Goal: Use online tool/utility: Utilize a website feature to perform a specific function

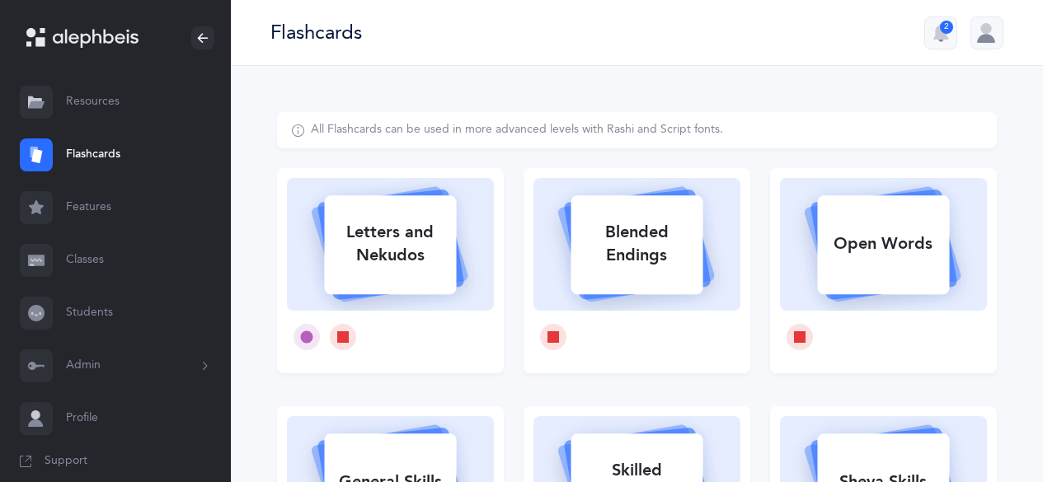
select select
select select "single"
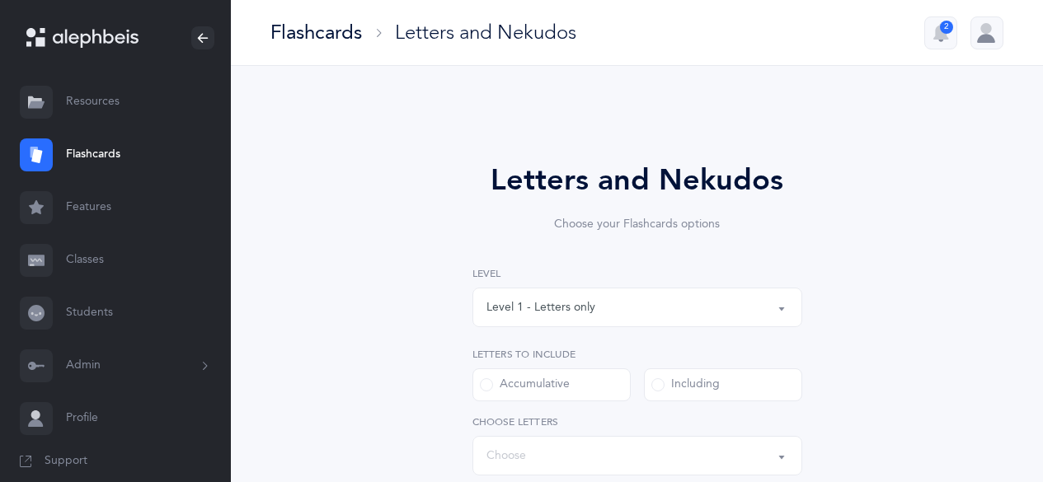
select select "27"
click at [642, 304] on div "Level 1 - Letters only" at bounding box center [637, 307] width 302 height 28
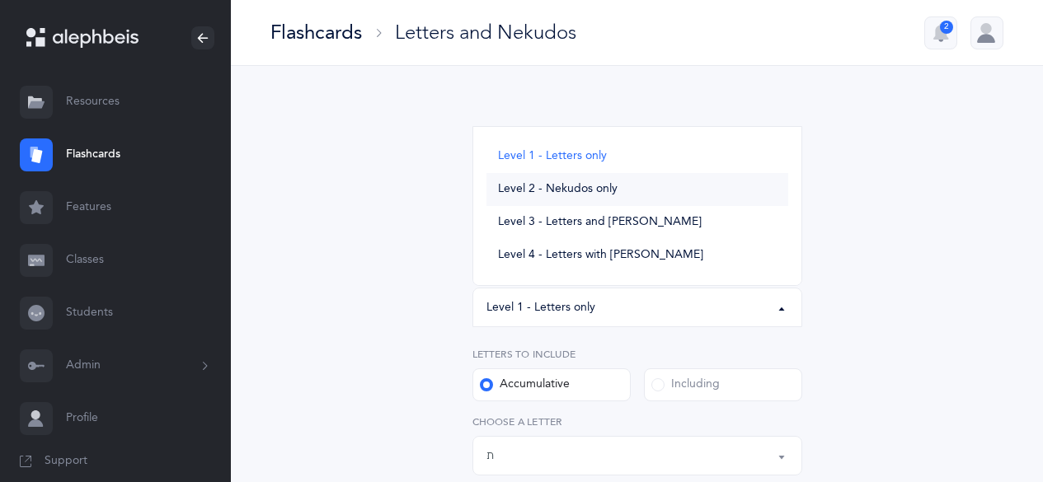
click at [583, 181] on link "Level 2 - Nekudos only" at bounding box center [637, 189] width 302 height 33
select select "2"
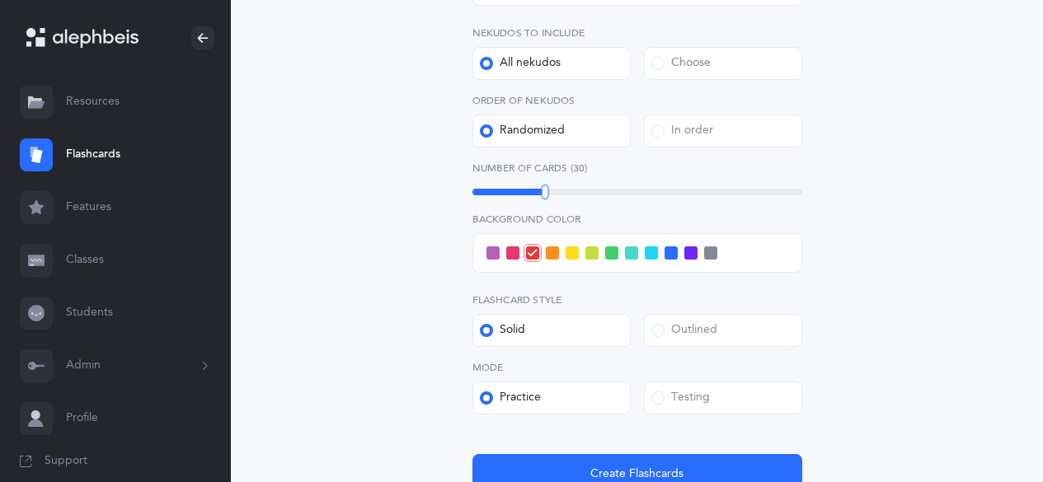
scroll to position [330, 0]
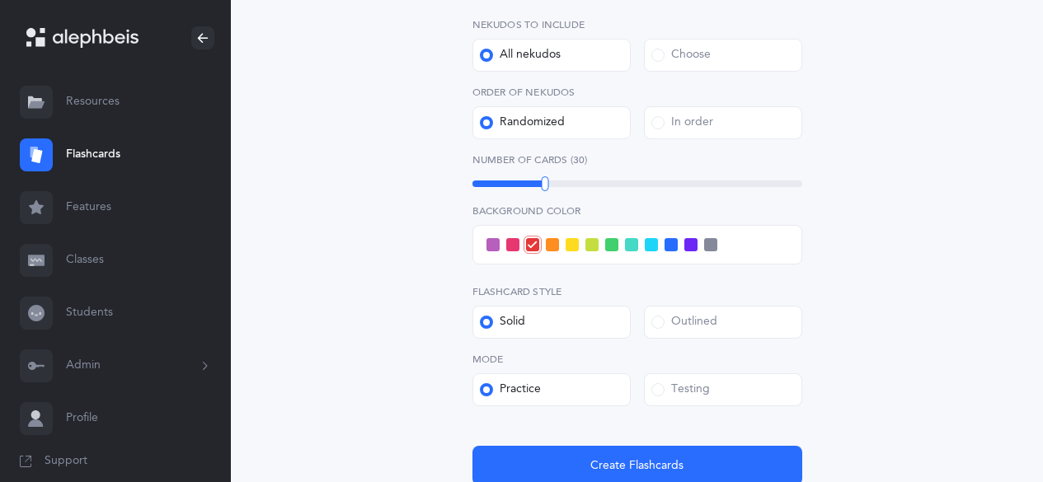
click at [635, 241] on span at bounding box center [631, 244] width 13 height 13
click at [0, 0] on input "checkbox" at bounding box center [0, 0] width 0 height 0
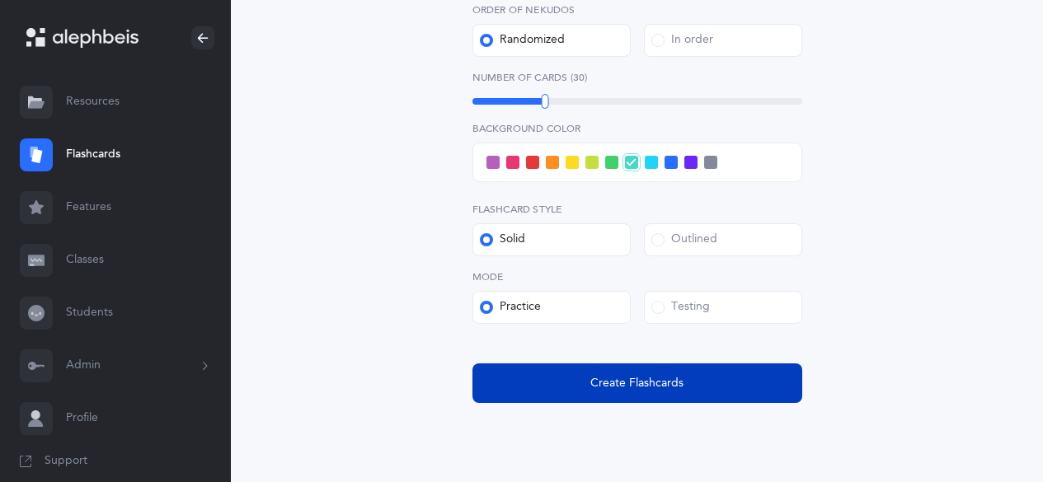
click at [636, 373] on button "Create Flashcards" at bounding box center [637, 383] width 330 height 40
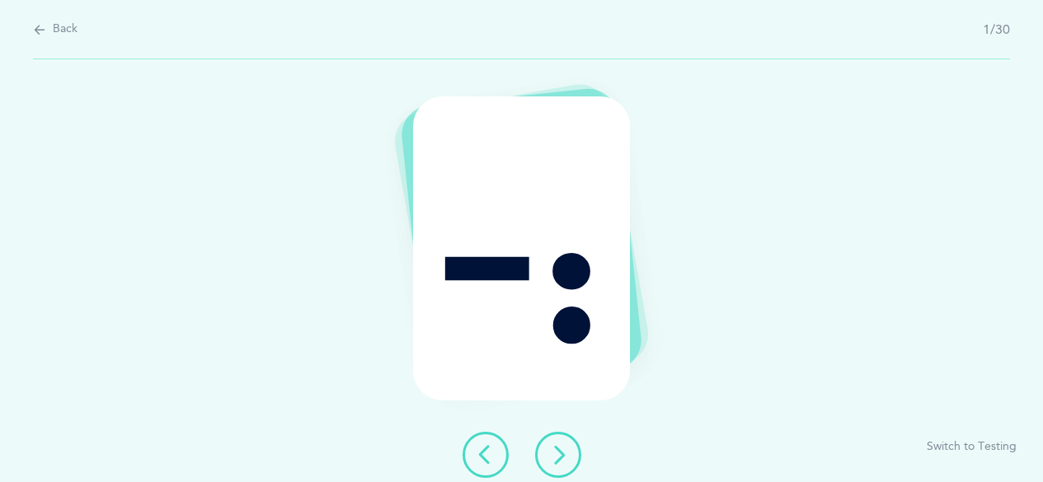
scroll to position [0, 0]
click at [566, 463] on icon at bounding box center [564, 455] width 20 height 20
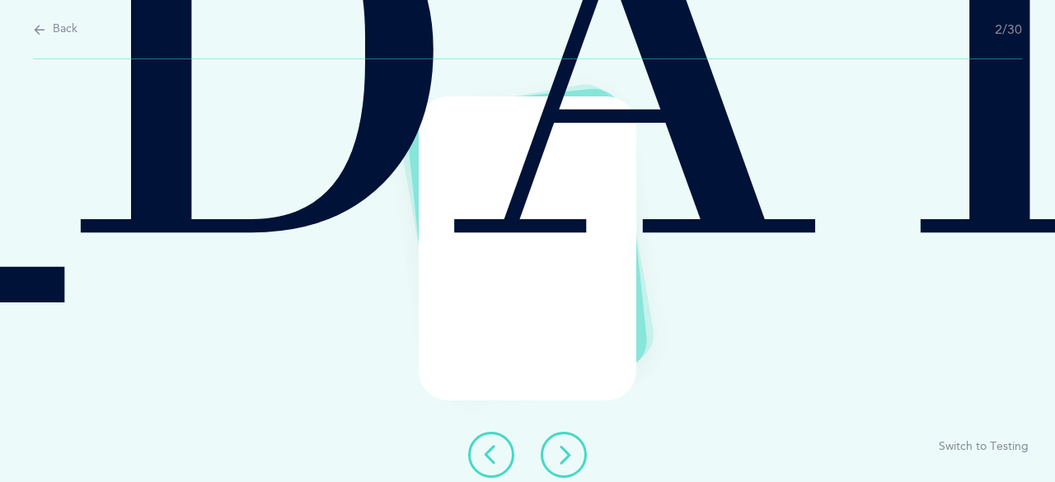
click at [566, 456] on icon at bounding box center [564, 455] width 20 height 20
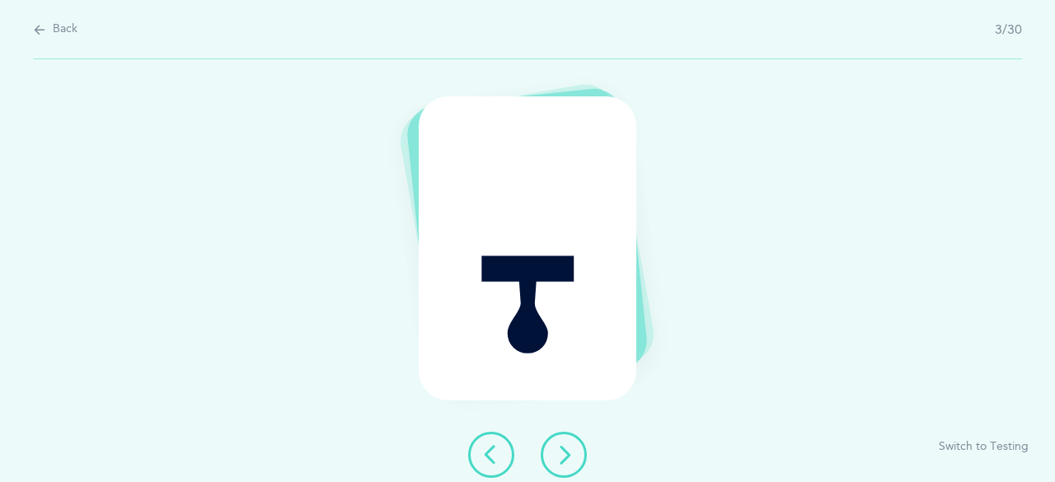
click at [566, 456] on icon at bounding box center [564, 455] width 20 height 20
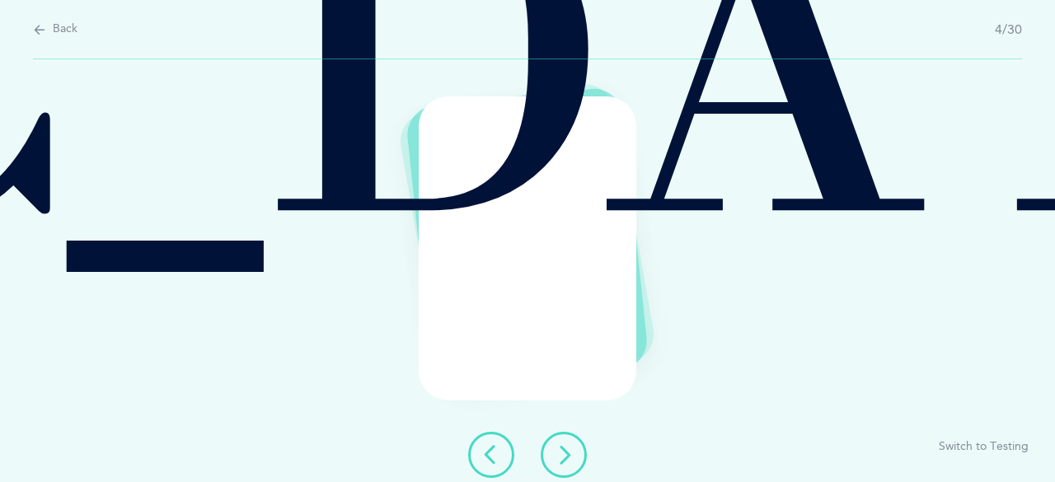
click at [566, 457] on icon at bounding box center [564, 455] width 20 height 20
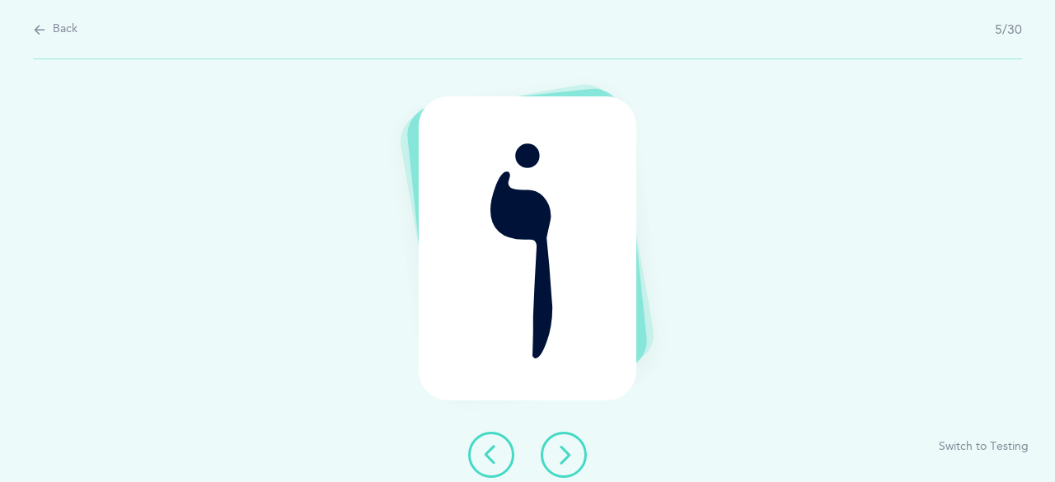
click at [574, 449] on button at bounding box center [564, 455] width 46 height 46
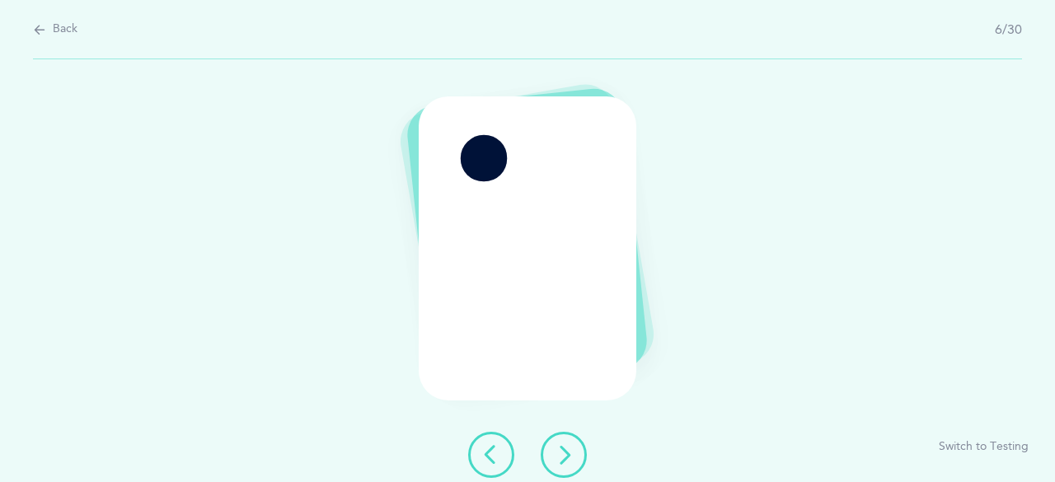
click at [574, 448] on button at bounding box center [564, 455] width 46 height 46
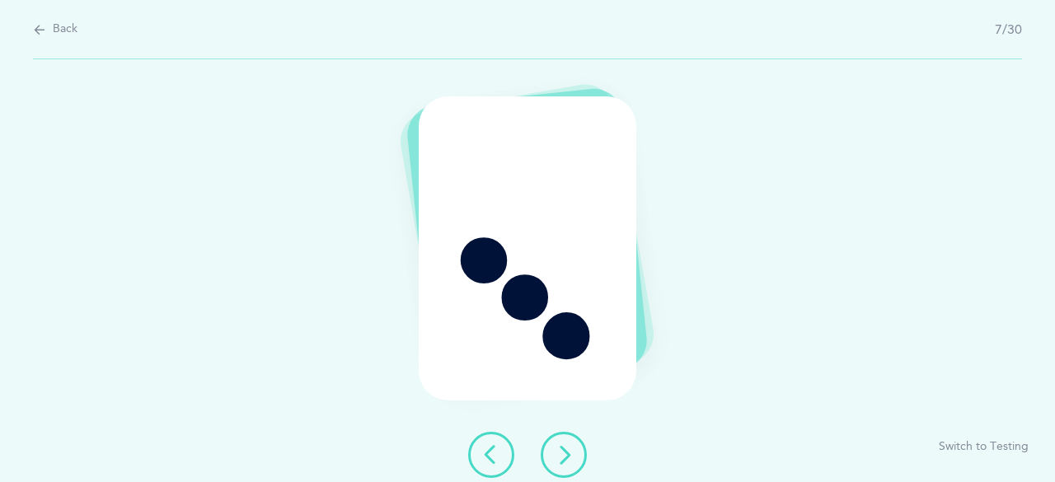
click at [566, 444] on button at bounding box center [564, 455] width 46 height 46
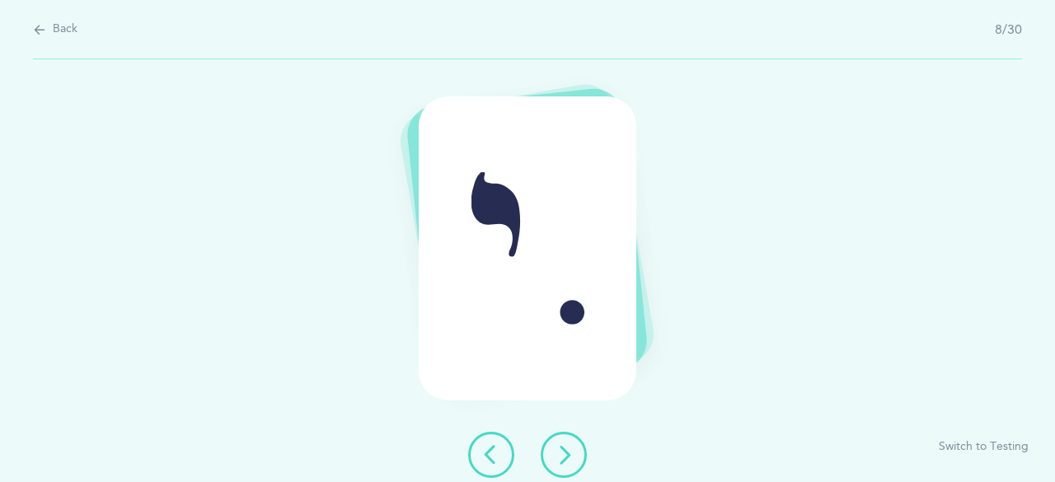
click at [565, 442] on button at bounding box center [564, 455] width 46 height 46
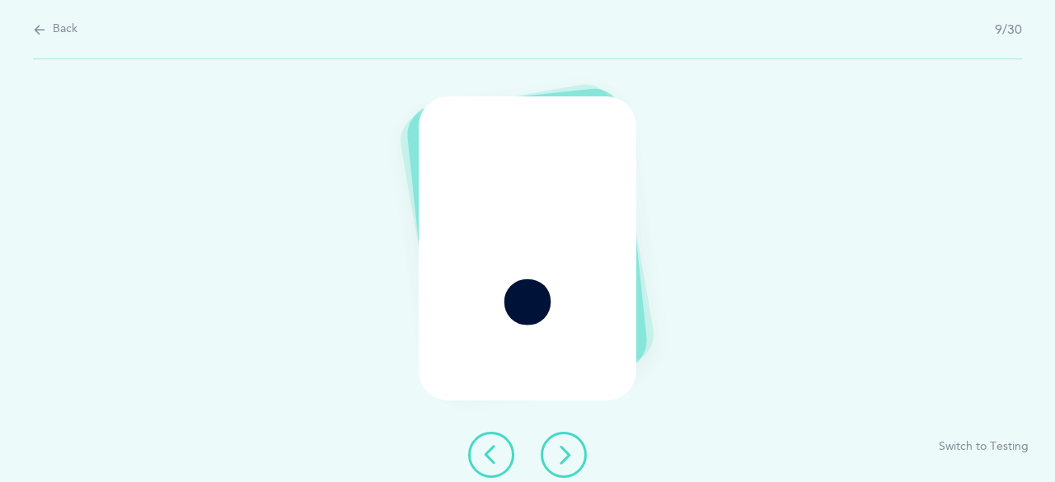
click at [565, 442] on button at bounding box center [564, 455] width 46 height 46
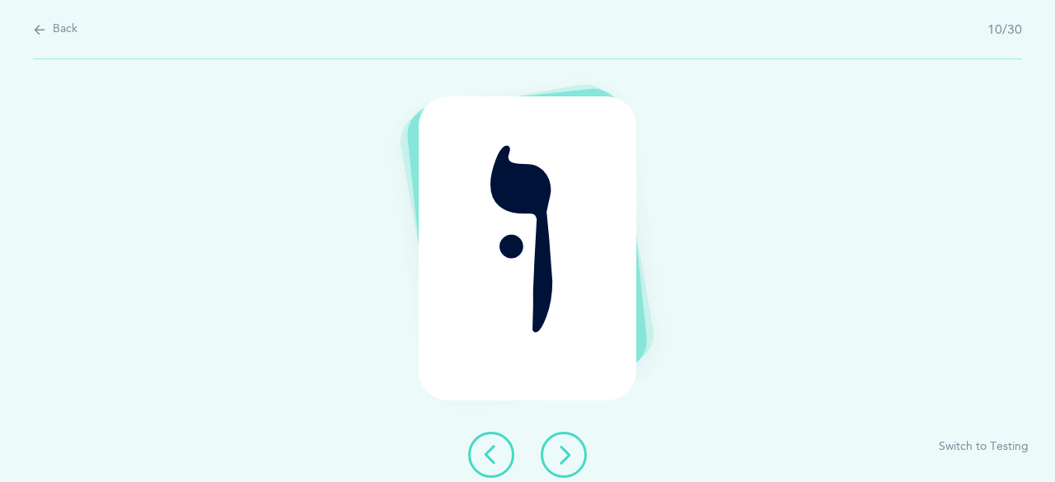
click at [565, 442] on button at bounding box center [564, 455] width 46 height 46
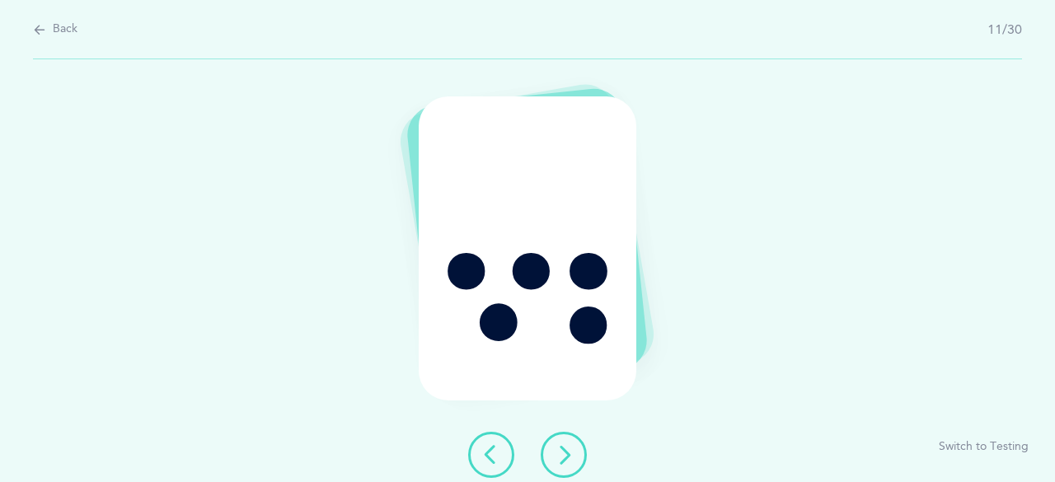
click at [565, 442] on button at bounding box center [564, 455] width 46 height 46
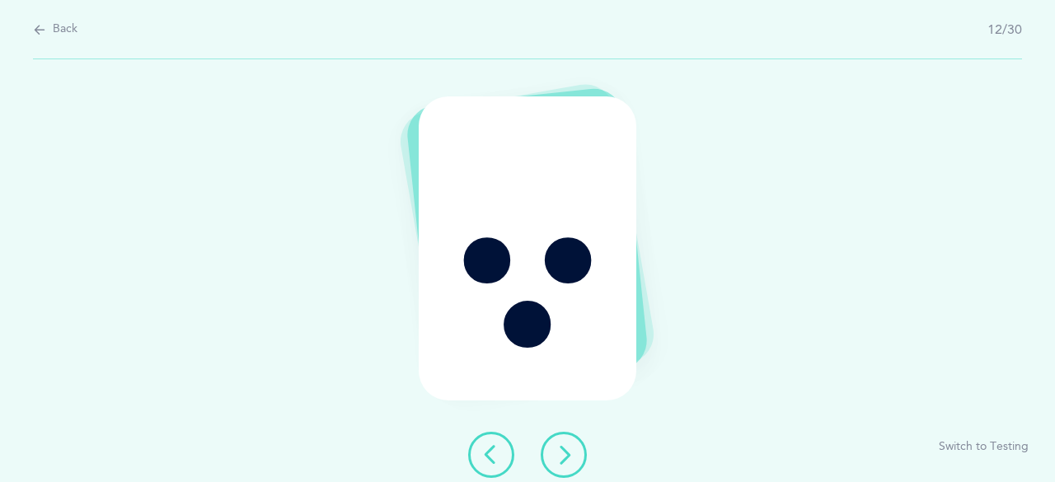
click at [565, 442] on button at bounding box center [564, 455] width 46 height 46
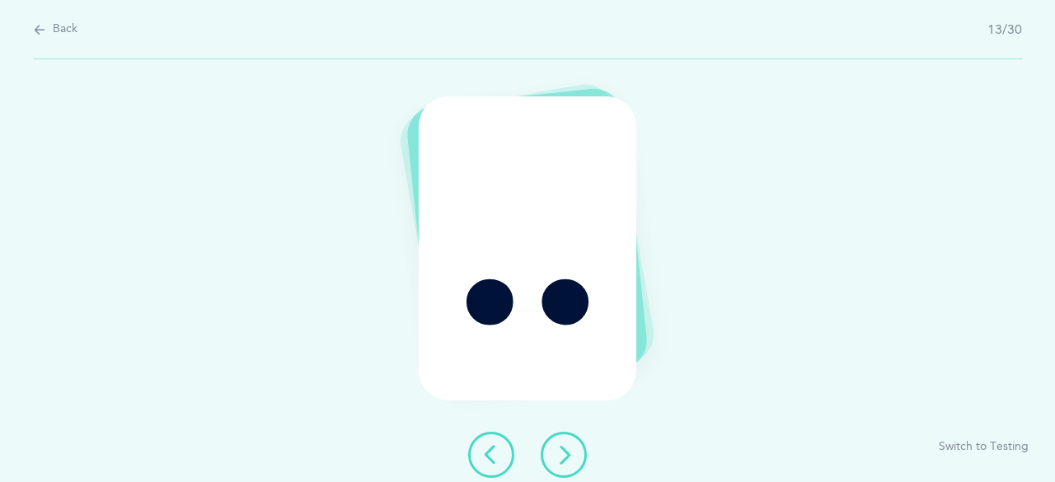
click at [565, 442] on button at bounding box center [564, 455] width 46 height 46
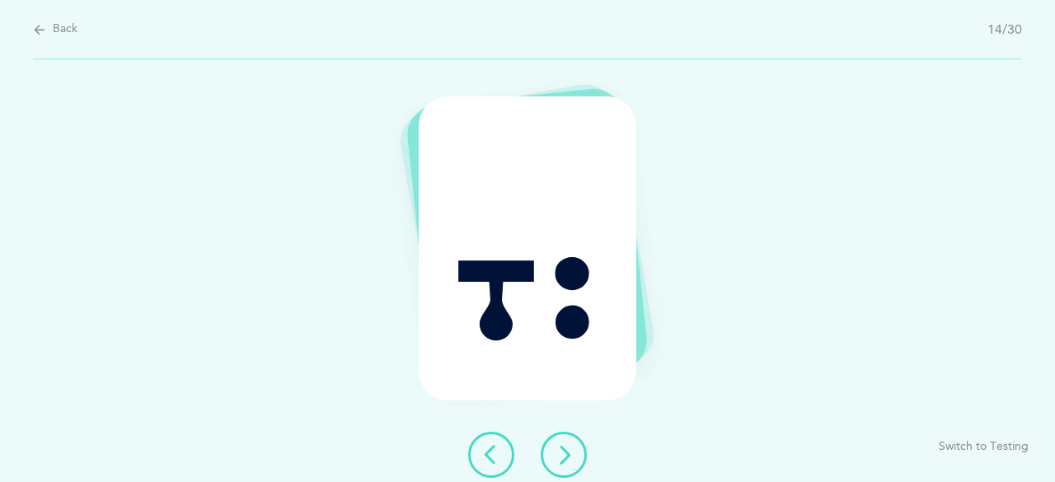
click at [565, 442] on button at bounding box center [564, 455] width 46 height 46
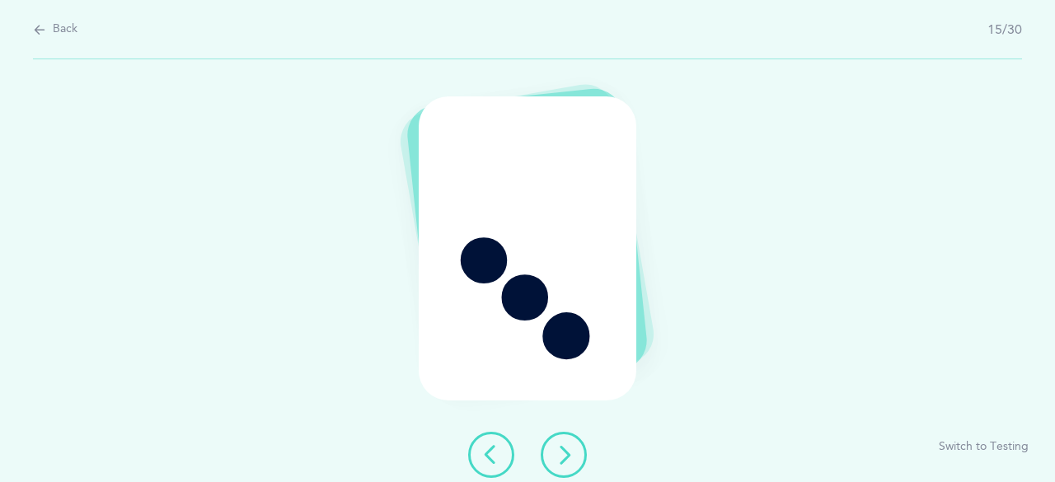
click at [565, 442] on button at bounding box center [564, 455] width 46 height 46
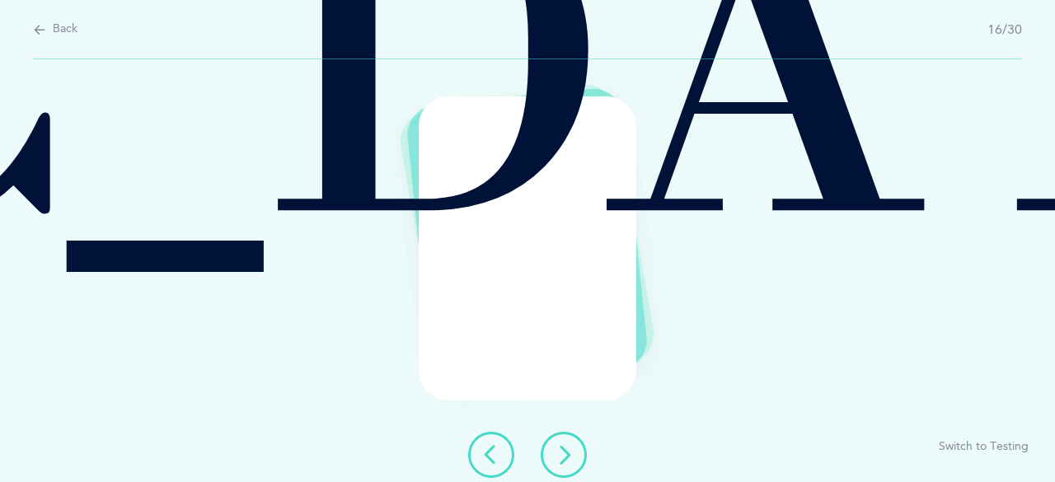
click at [565, 442] on button at bounding box center [564, 455] width 46 height 46
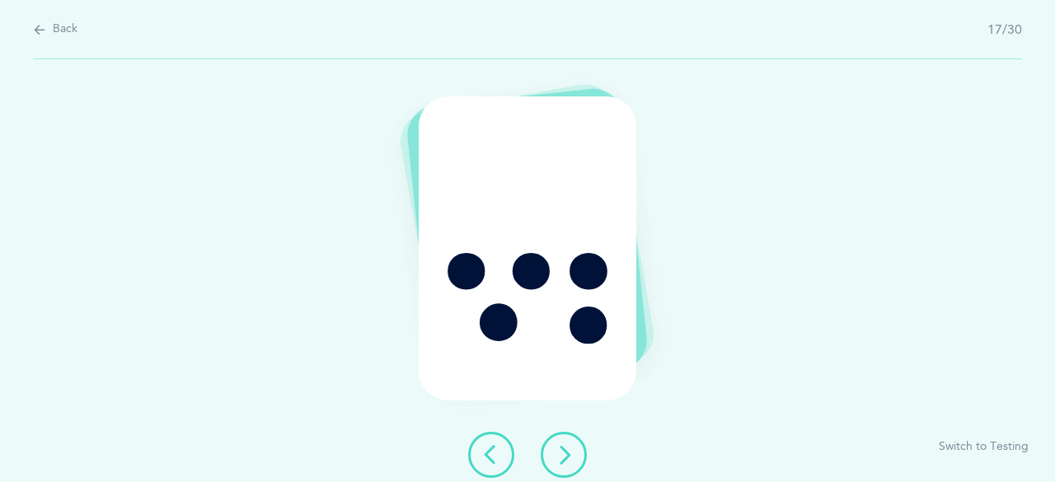
click at [565, 442] on button at bounding box center [564, 455] width 46 height 46
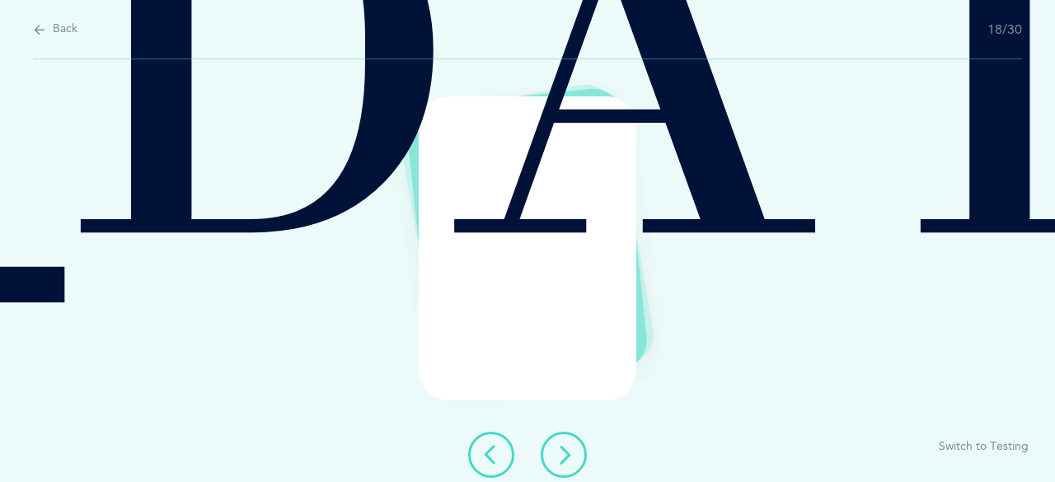
click at [565, 442] on button at bounding box center [564, 455] width 46 height 46
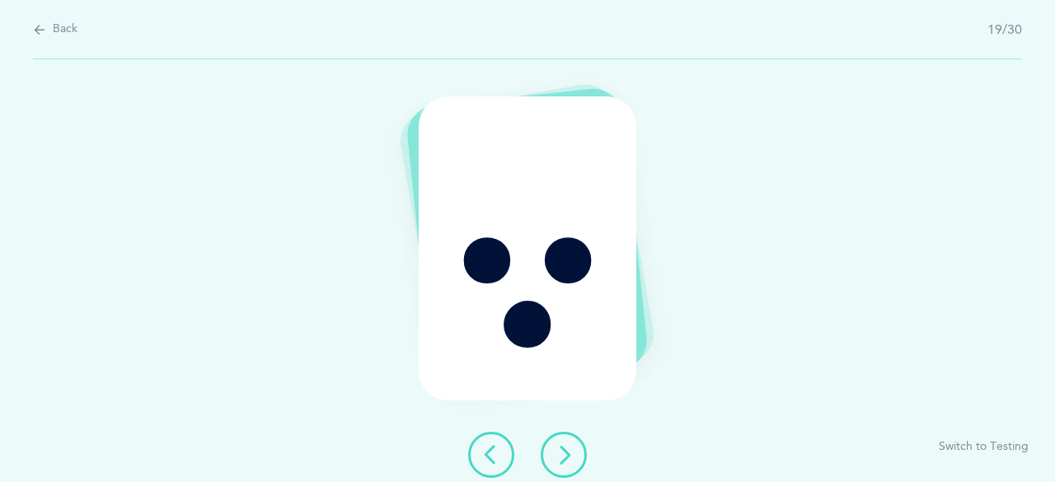
click at [565, 442] on button at bounding box center [564, 455] width 46 height 46
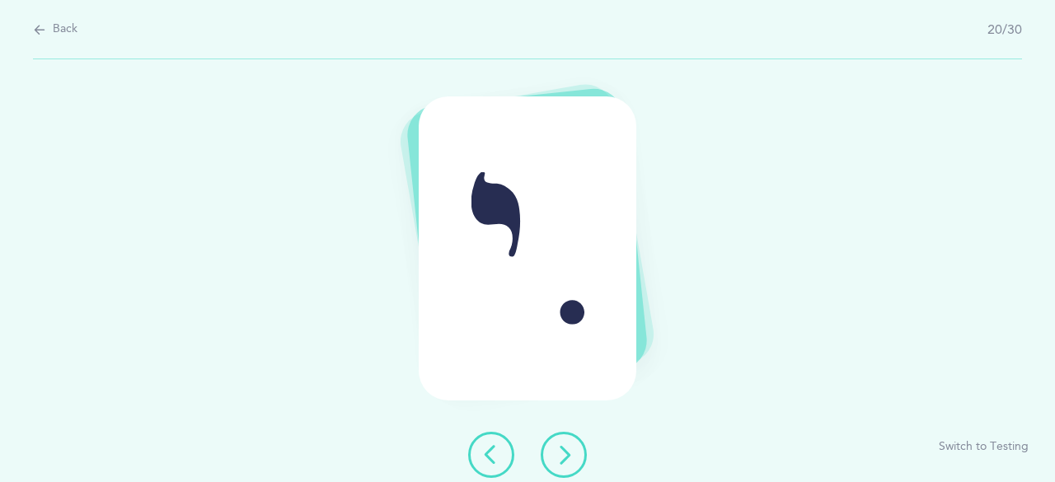
click at [565, 444] on button at bounding box center [564, 455] width 46 height 46
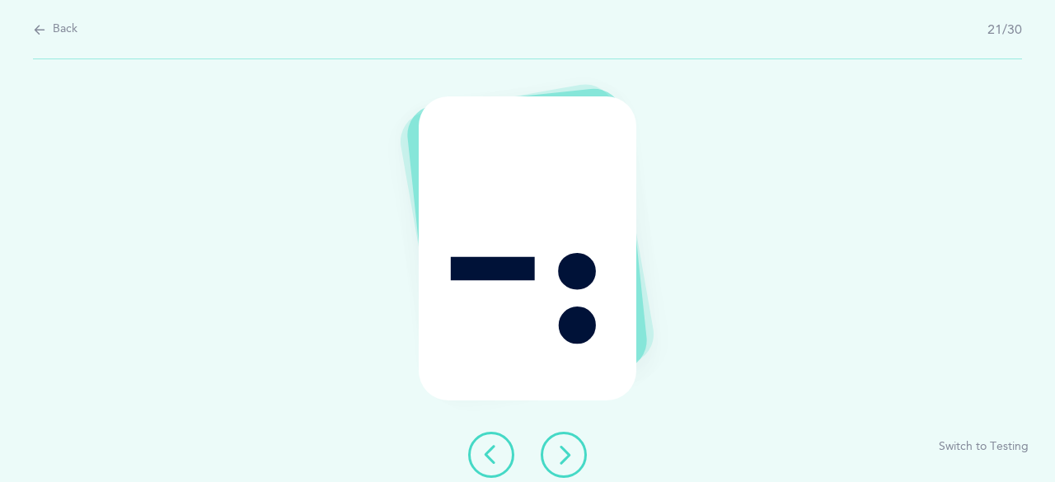
click at [565, 444] on button at bounding box center [564, 455] width 46 height 46
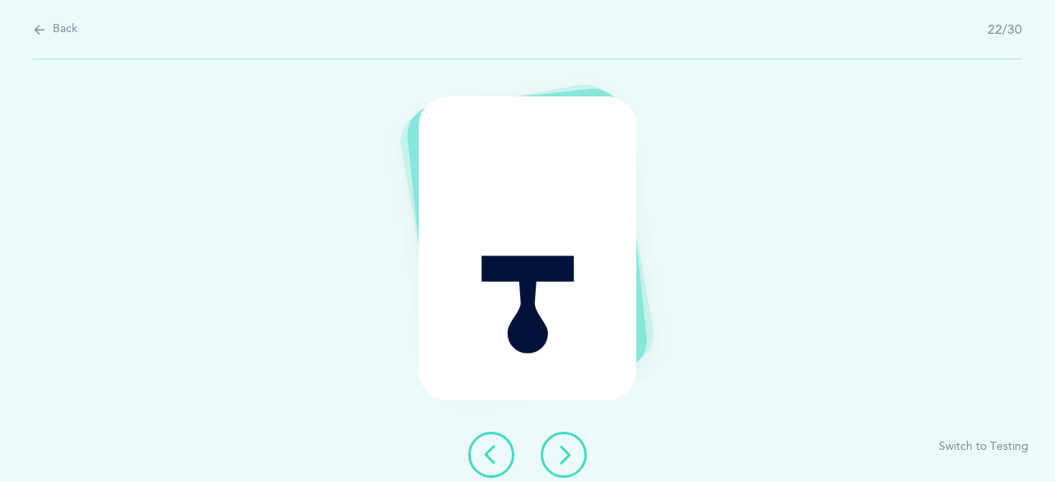
click at [565, 444] on button at bounding box center [564, 455] width 46 height 46
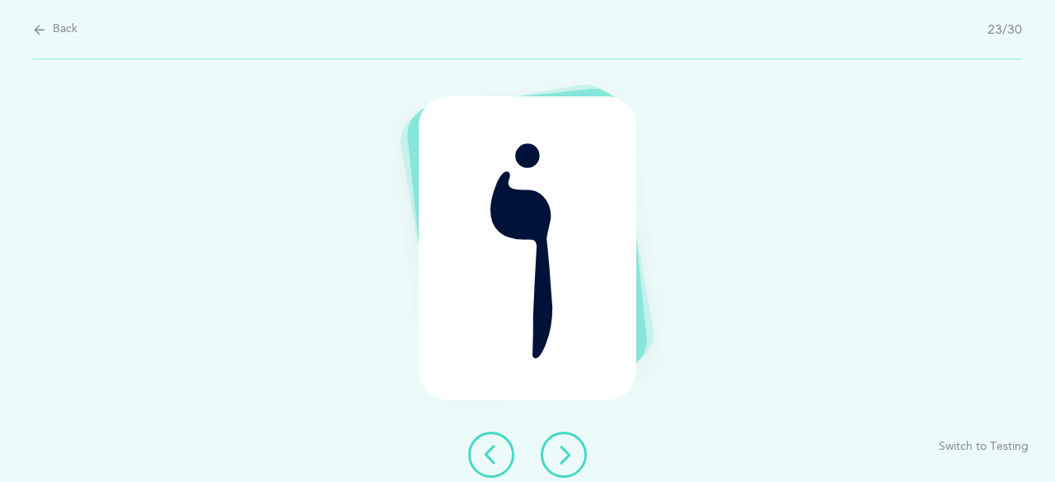
click at [565, 444] on button at bounding box center [564, 455] width 46 height 46
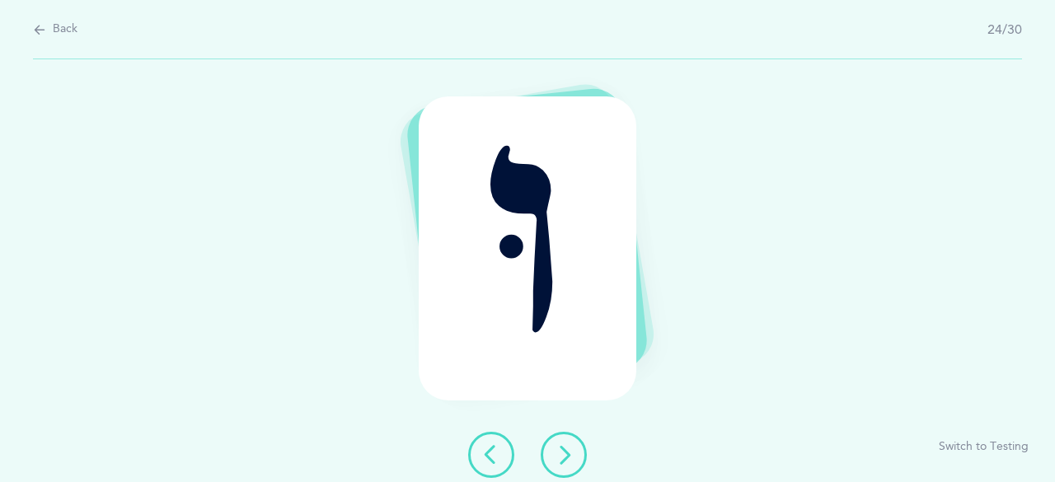
click at [565, 444] on button at bounding box center [564, 455] width 46 height 46
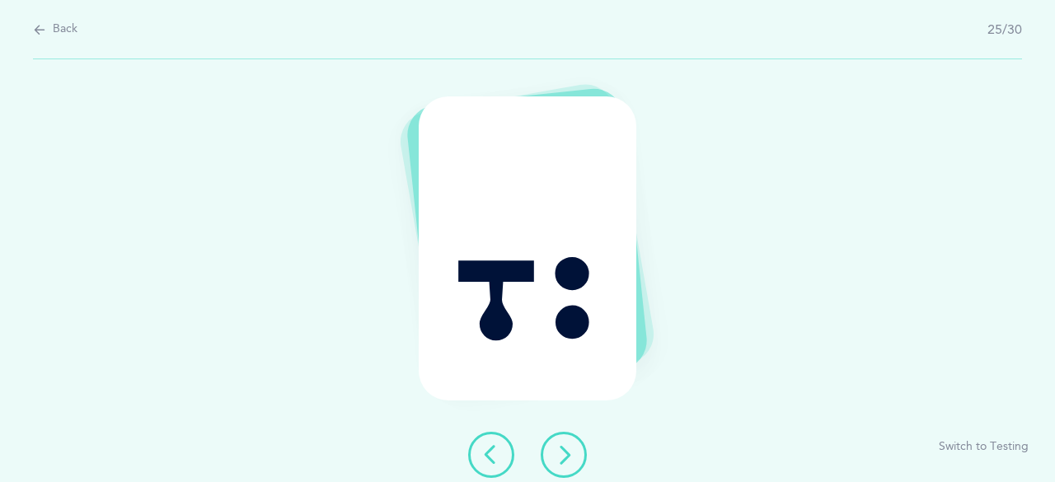
click at [565, 444] on button at bounding box center [564, 455] width 46 height 46
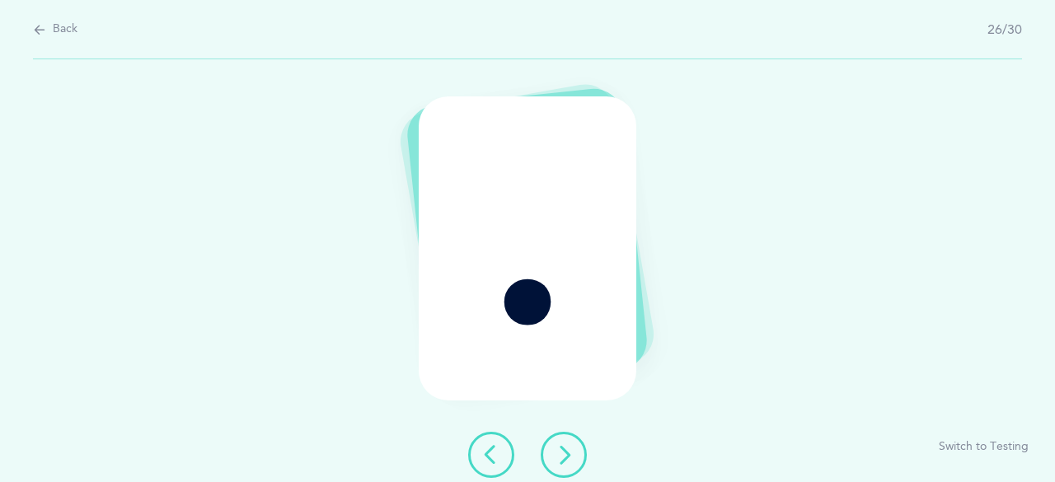
click at [565, 444] on button at bounding box center [564, 455] width 46 height 46
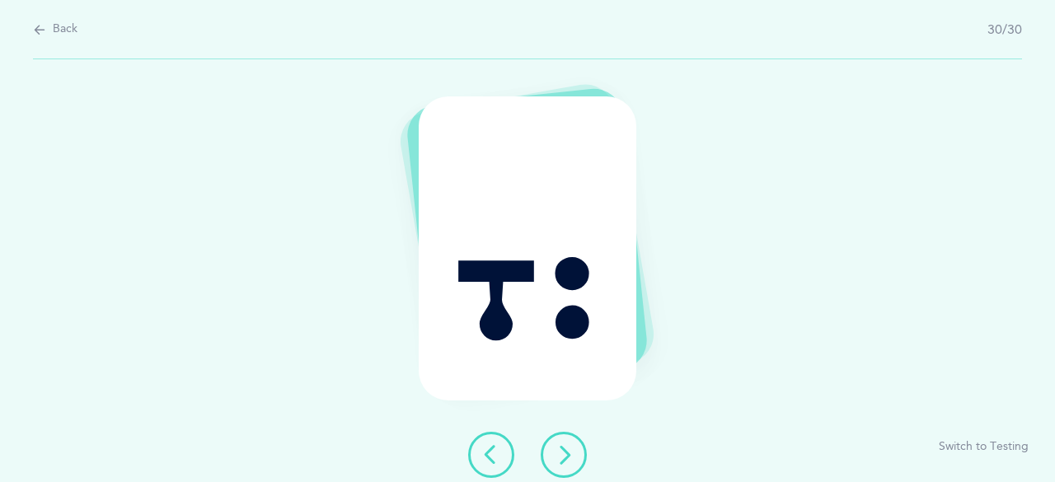
click at [565, 444] on button at bounding box center [564, 455] width 46 height 46
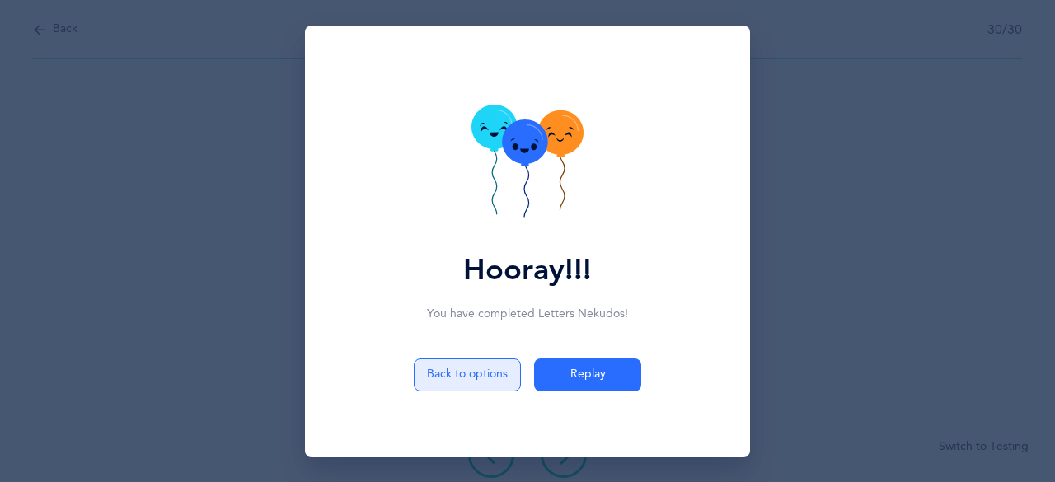
click at [485, 377] on button "Back to options" at bounding box center [467, 375] width 107 height 33
select select "2"
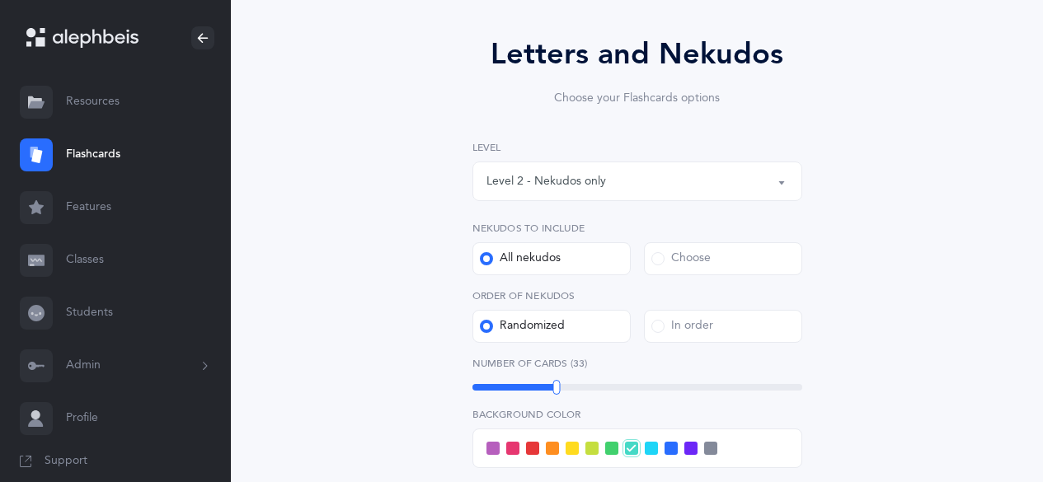
scroll to position [165, 0]
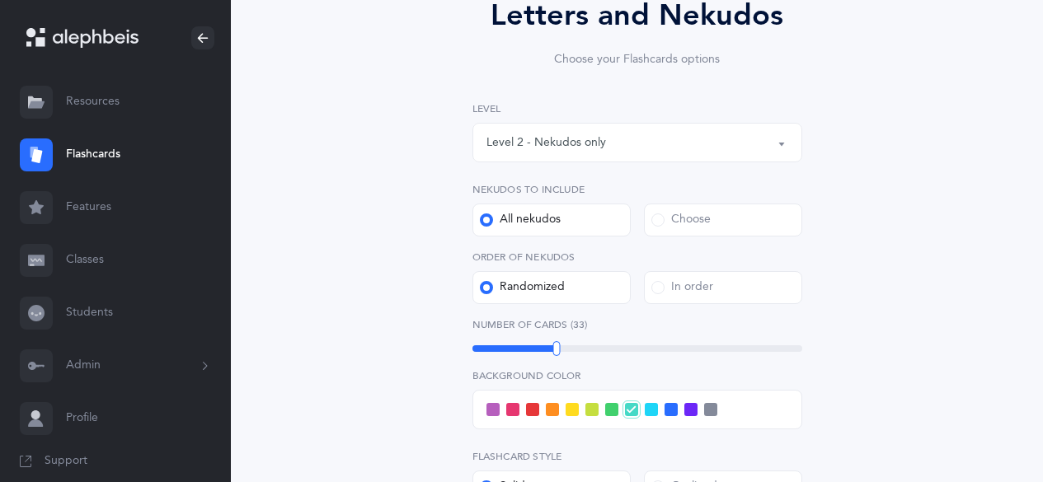
click at [692, 214] on div "Choose" at bounding box center [680, 220] width 59 height 16
click at [0, 0] on input "Choose" at bounding box center [0, 0] width 0 height 0
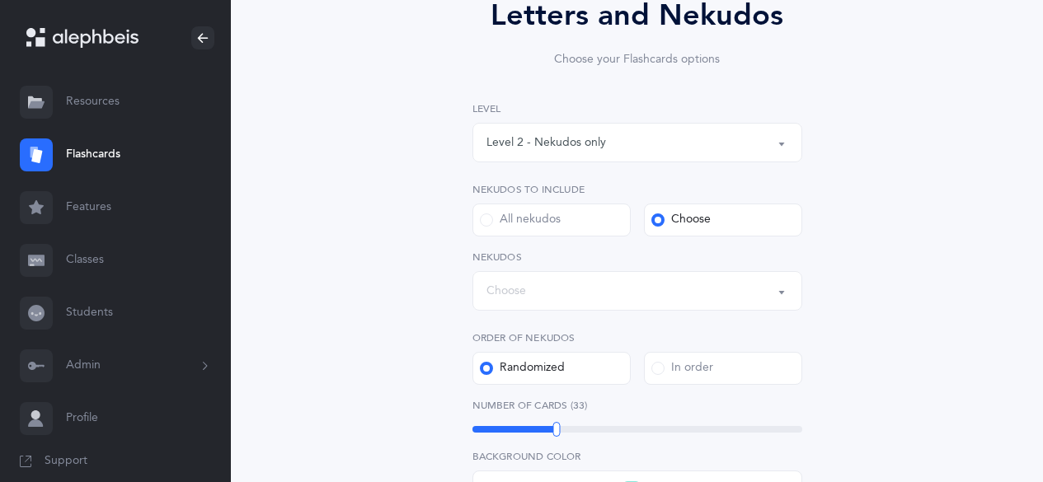
click at [685, 287] on div "Choose" at bounding box center [637, 291] width 302 height 28
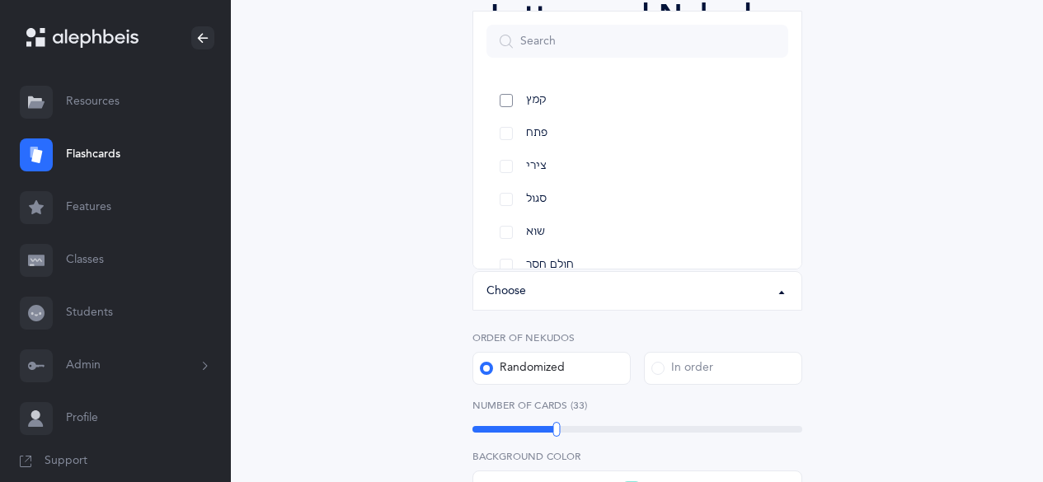
click at [504, 96] on link "קמץ" at bounding box center [637, 100] width 302 height 33
select select "28"
click at [509, 131] on link "פתח" at bounding box center [637, 133] width 302 height 33
click at [501, 166] on link "צירי" at bounding box center [637, 166] width 302 height 33
click at [508, 198] on link "סגול" at bounding box center [637, 199] width 302 height 33
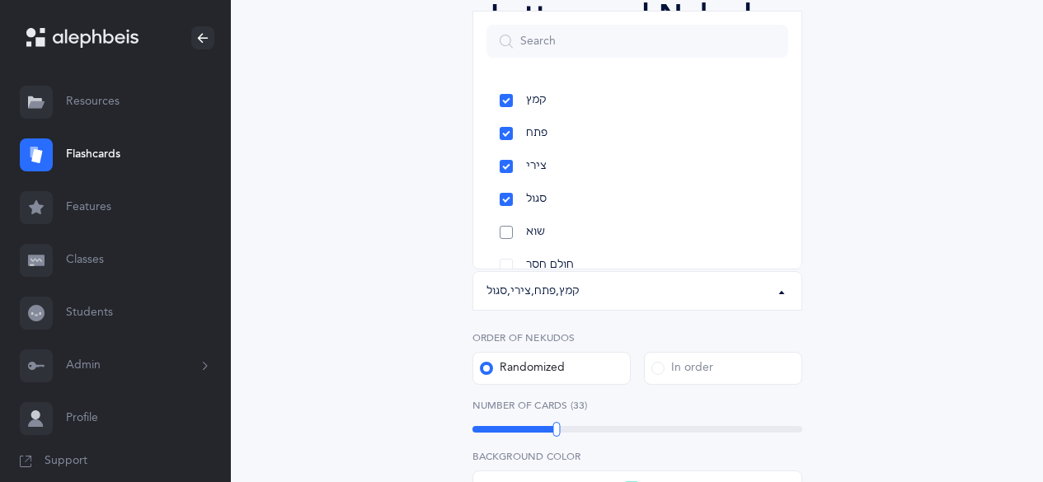
click at [516, 241] on link "שוא" at bounding box center [637, 232] width 302 height 33
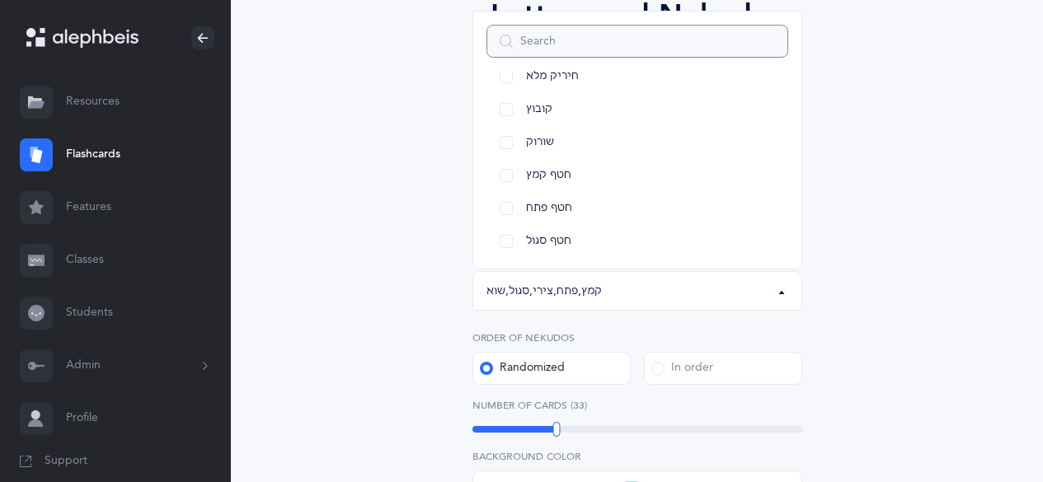
scroll to position [290, 0]
click at [513, 174] on link "חטף קמץ" at bounding box center [637, 173] width 302 height 33
click at [505, 208] on link "חטף פתח" at bounding box center [637, 206] width 302 height 33
click at [506, 241] on link "חטף סגול" at bounding box center [637, 239] width 302 height 33
click at [350, 255] on div "Letters and Nekudos Choose your Flashcards options Level 1 - Letters only Level…" at bounding box center [636, 372] width 719 height 850
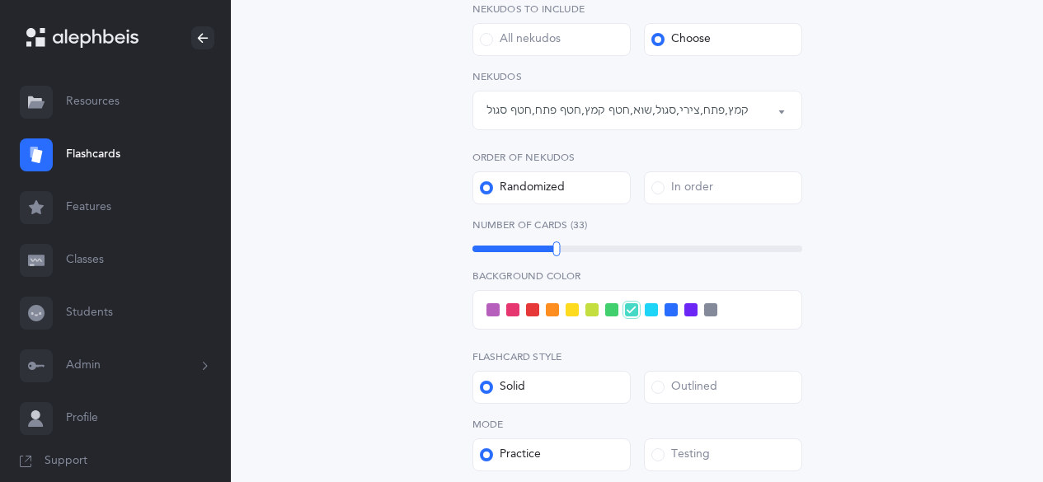
scroll to position [330, 0]
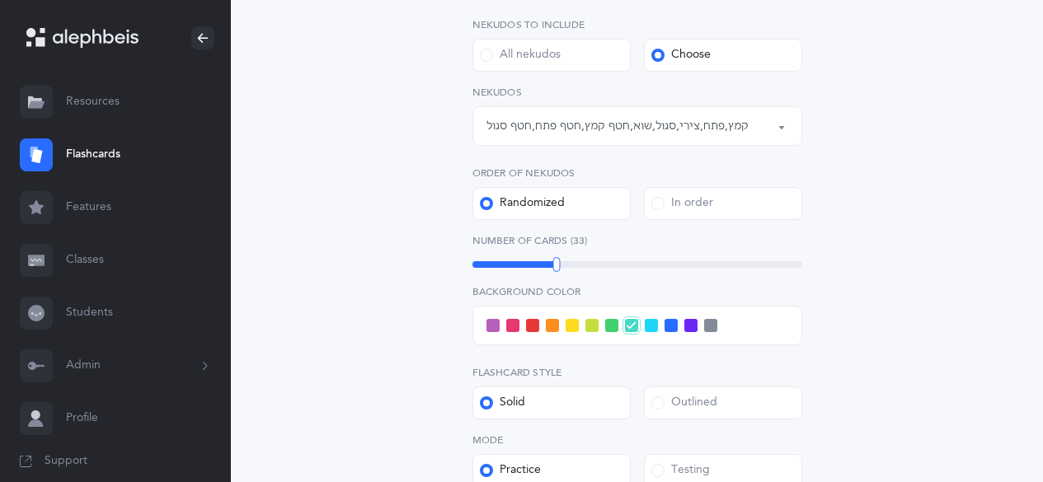
click at [713, 415] on label "Outlined" at bounding box center [723, 403] width 158 height 33
click at [0, 0] on input "Outlined" at bounding box center [0, 0] width 0 height 0
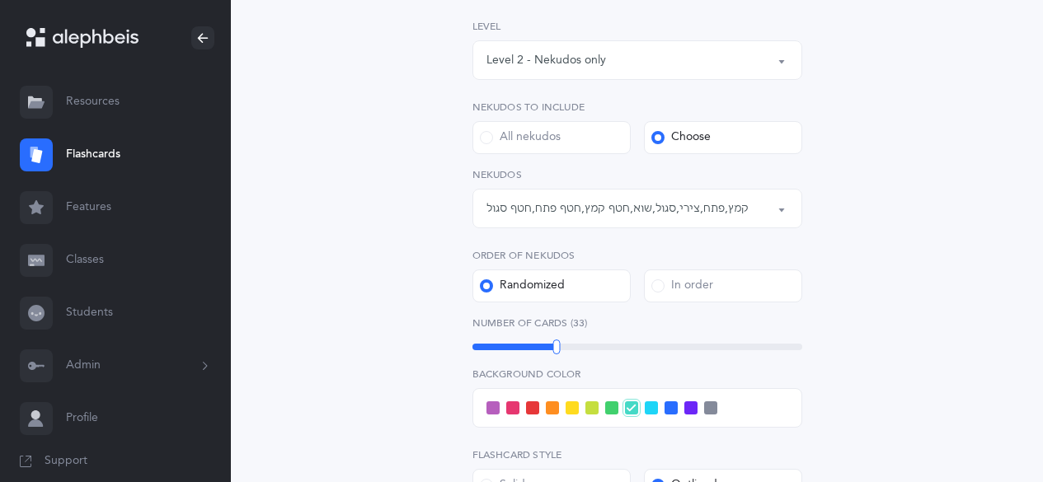
click at [651, 412] on span at bounding box center [650, 407] width 13 height 13
click at [0, 0] on input "checkbox" at bounding box center [0, 0] width 0 height 0
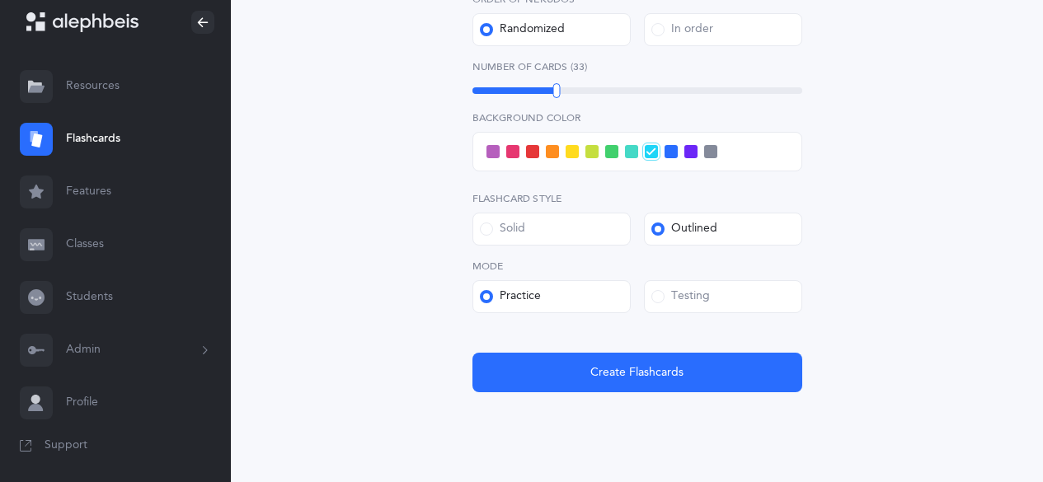
scroll to position [487, 0]
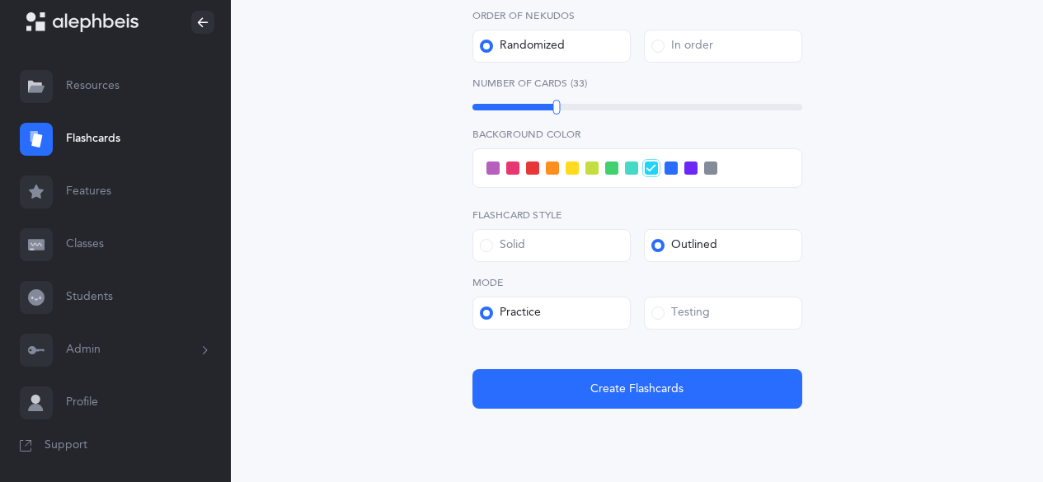
click at [711, 318] on label "Testing" at bounding box center [723, 313] width 158 height 33
click at [0, 0] on input "Testing" at bounding box center [0, 0] width 0 height 0
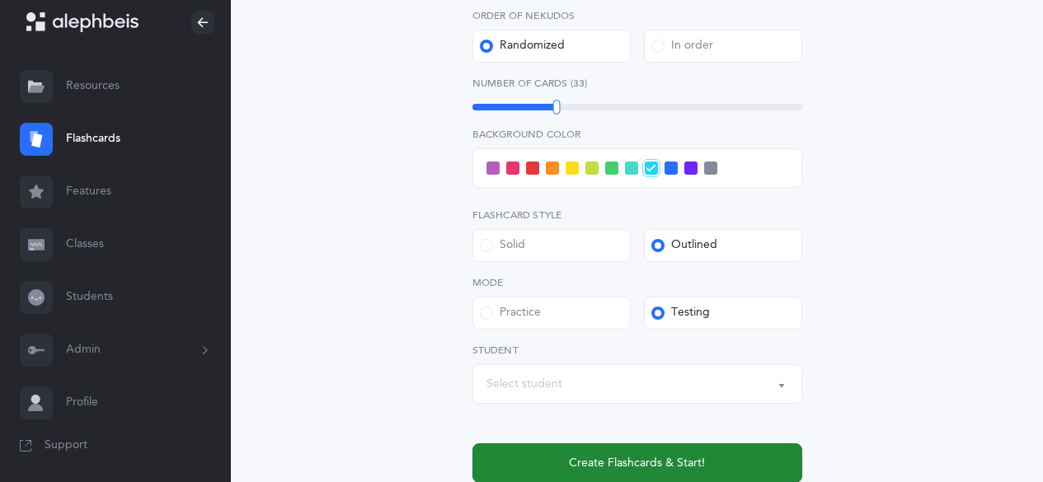
click at [673, 466] on span "Create Flashcards & Start!" at bounding box center [637, 463] width 136 height 17
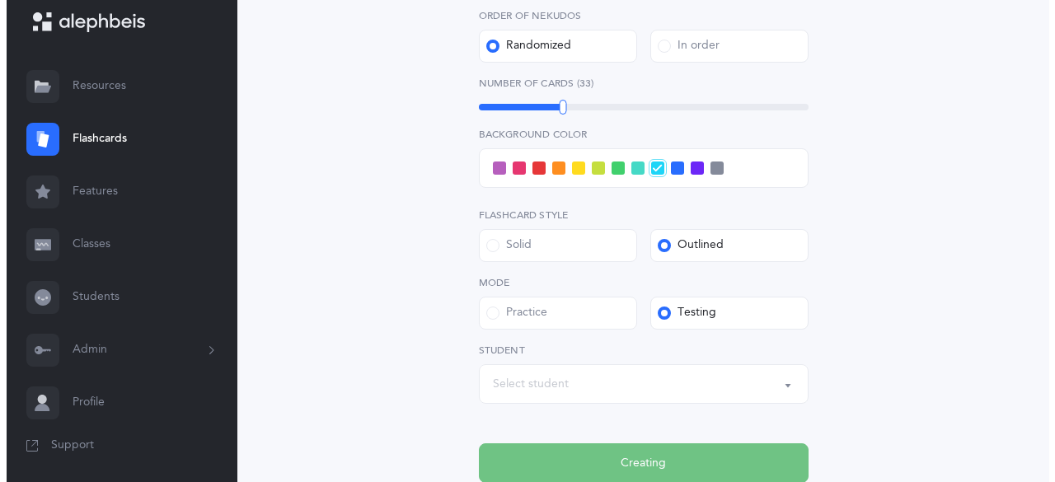
scroll to position [0, 0]
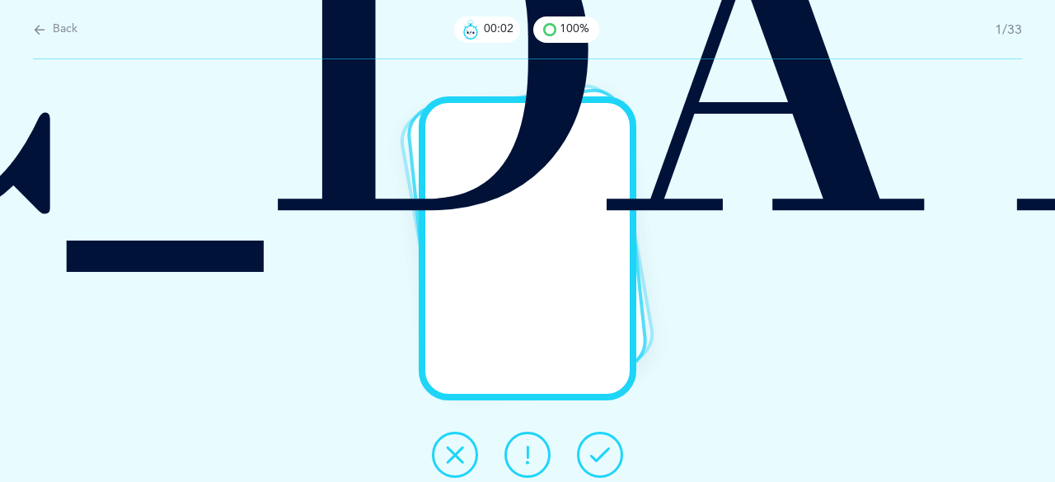
click at [620, 455] on button at bounding box center [600, 455] width 46 height 46
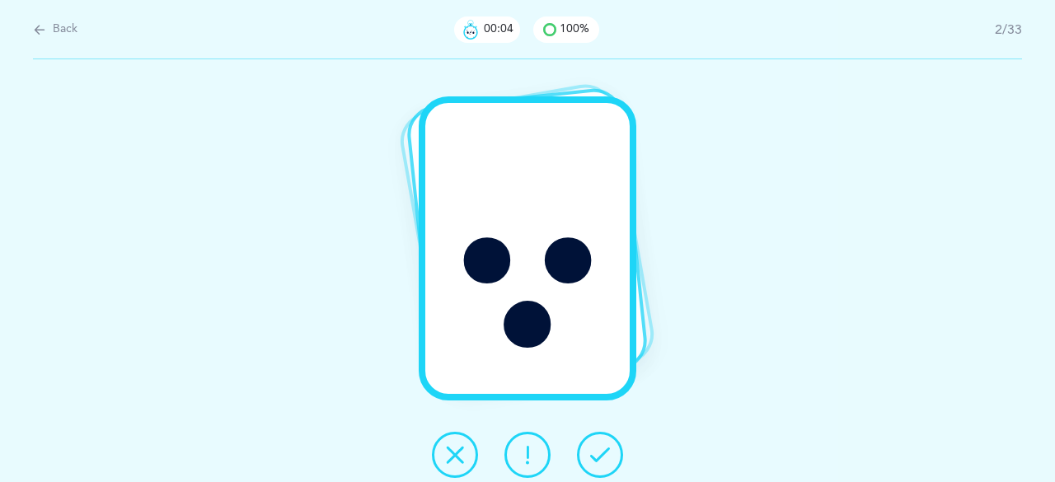
click at [609, 457] on icon at bounding box center [600, 455] width 20 height 20
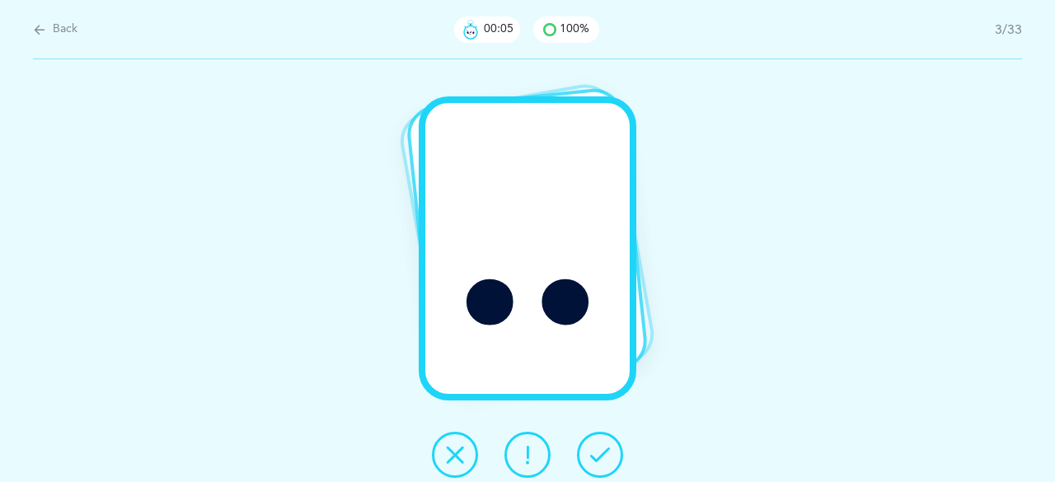
click at [609, 457] on icon at bounding box center [600, 455] width 20 height 20
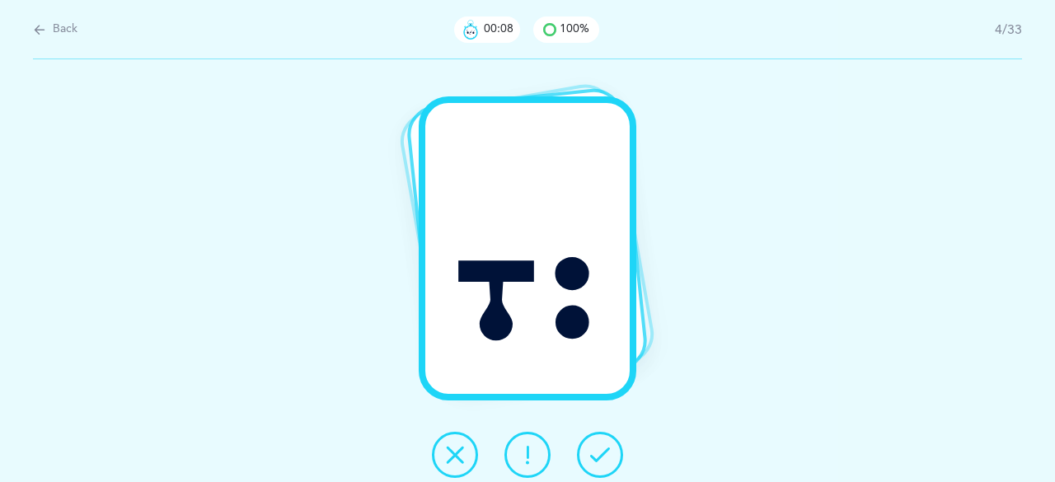
click at [609, 457] on icon at bounding box center [600, 455] width 20 height 20
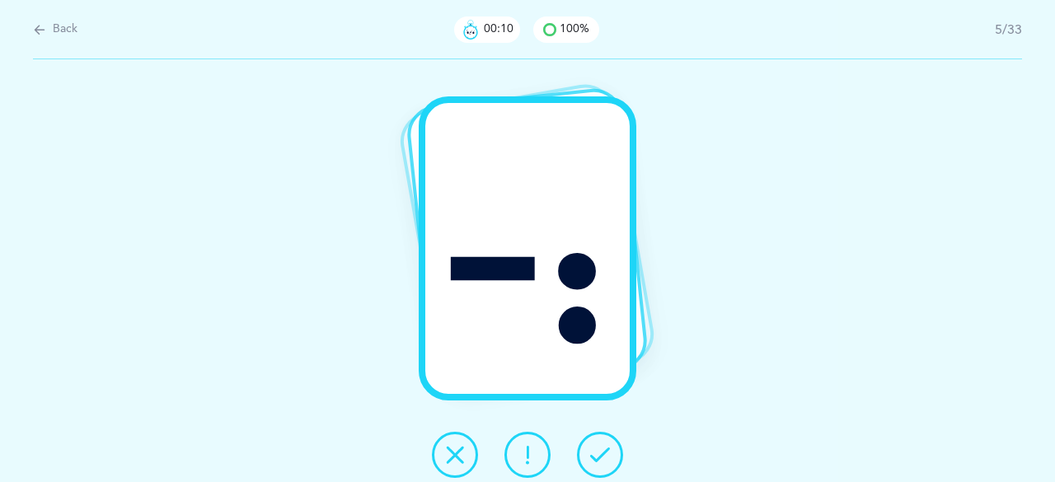
click at [609, 457] on icon at bounding box center [600, 455] width 20 height 20
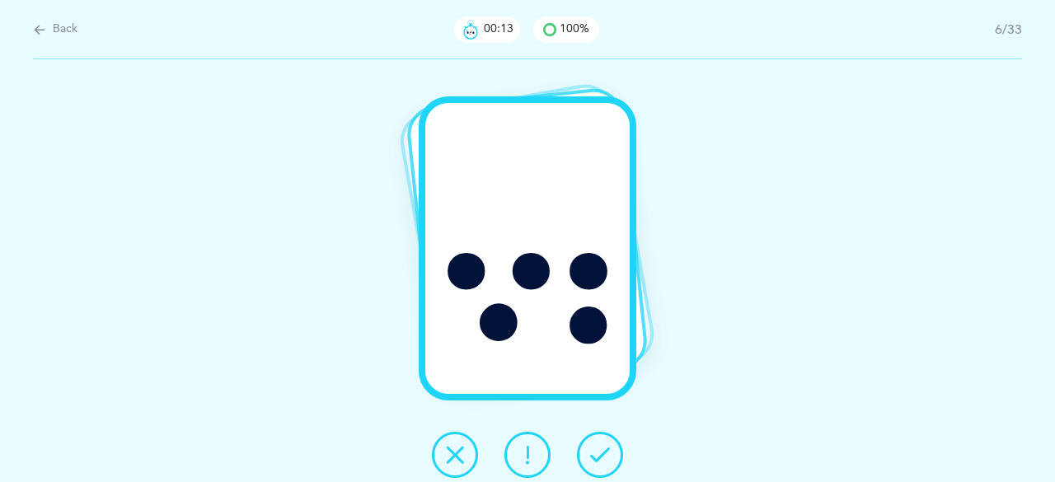
click at [609, 457] on icon at bounding box center [600, 455] width 20 height 20
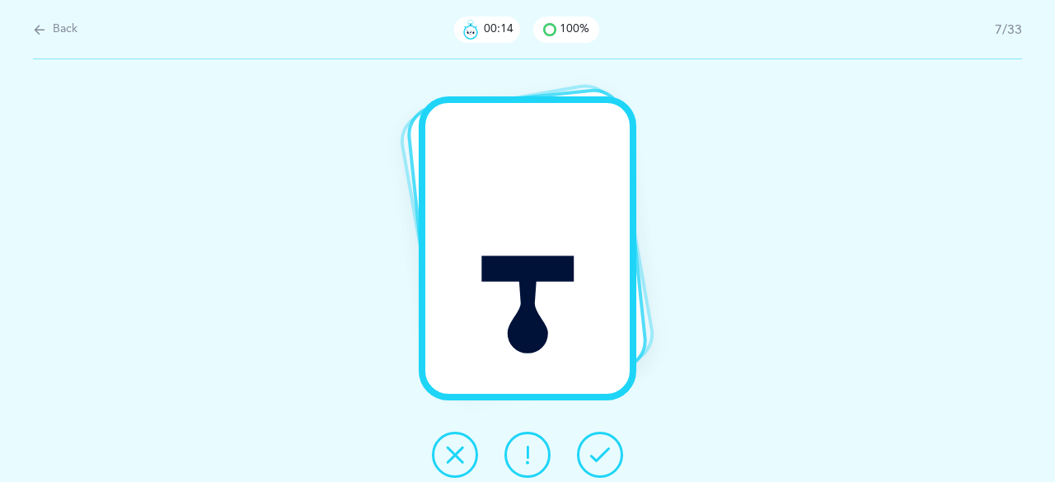
click at [609, 457] on icon at bounding box center [600, 455] width 20 height 20
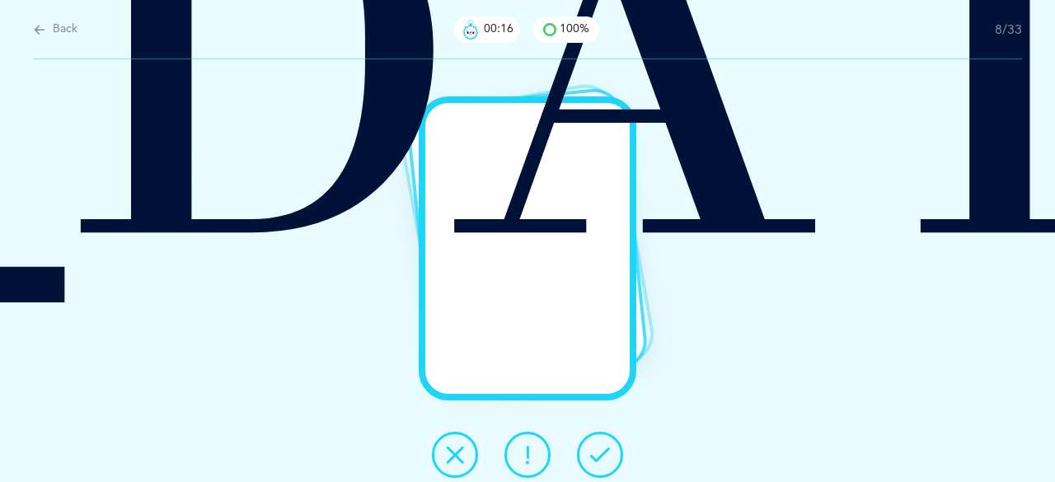
click at [609, 457] on icon at bounding box center [600, 455] width 20 height 20
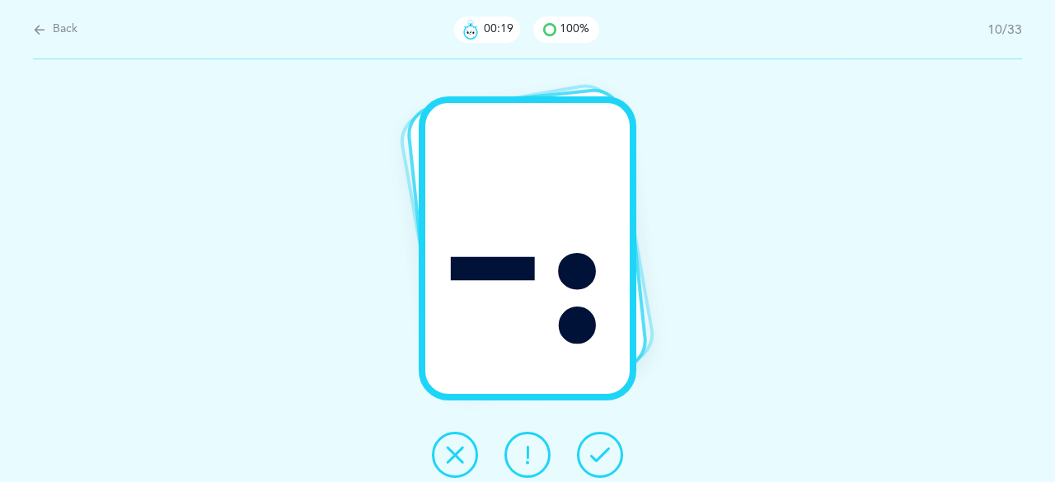
click at [609, 457] on icon at bounding box center [600, 455] width 20 height 20
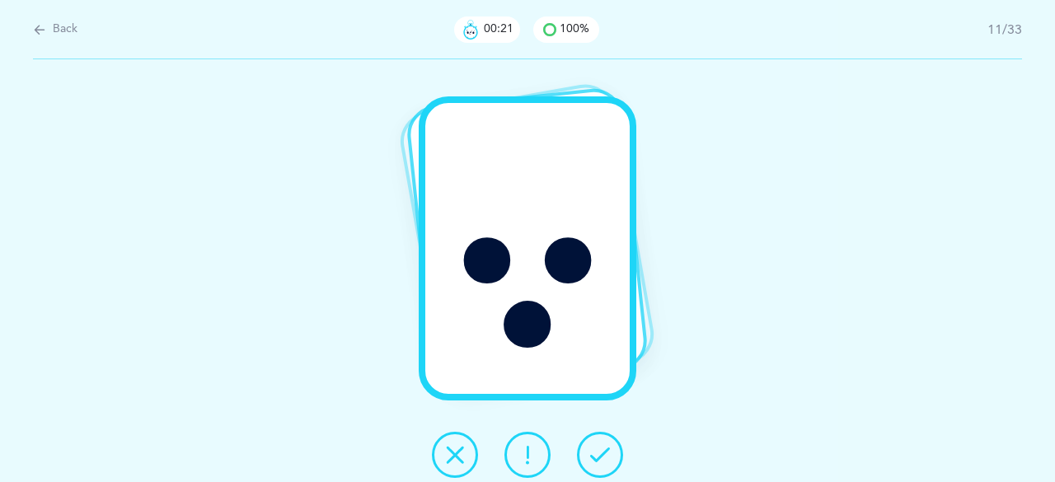
click at [609, 457] on icon at bounding box center [600, 455] width 20 height 20
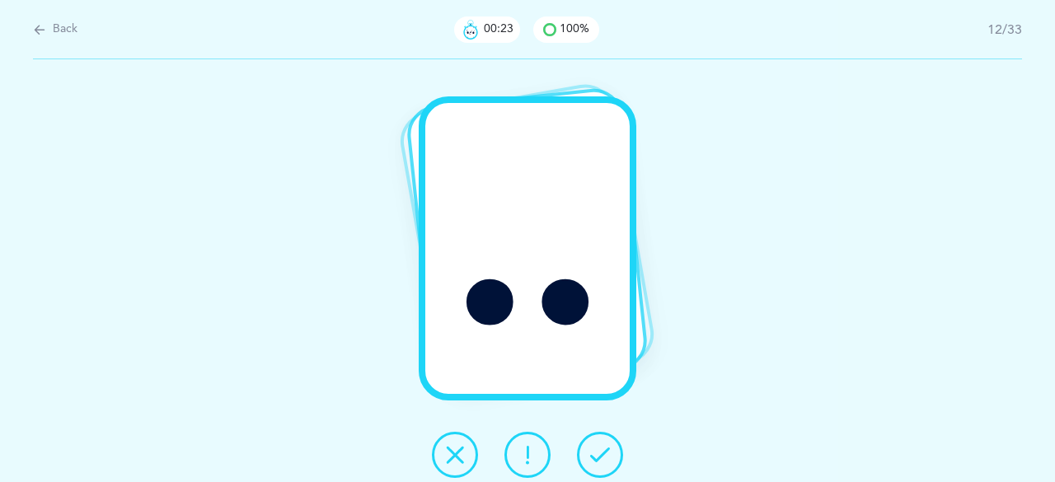
click at [609, 457] on icon at bounding box center [600, 455] width 20 height 20
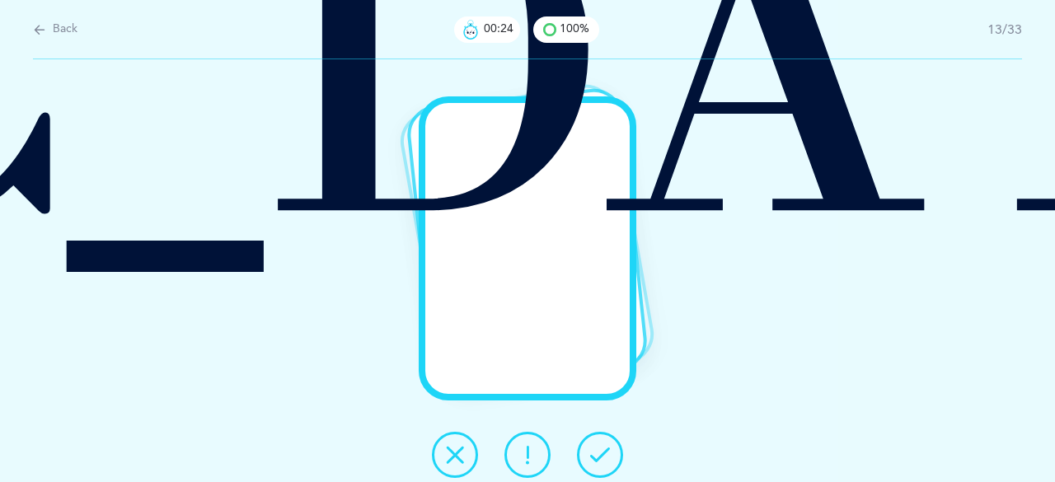
click at [609, 457] on icon at bounding box center [600, 455] width 20 height 20
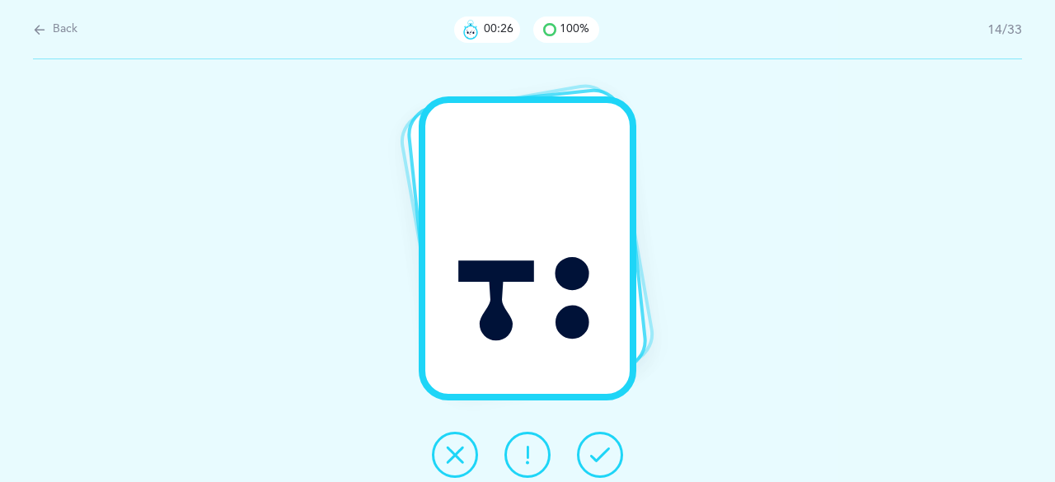
click at [609, 457] on icon at bounding box center [600, 455] width 20 height 20
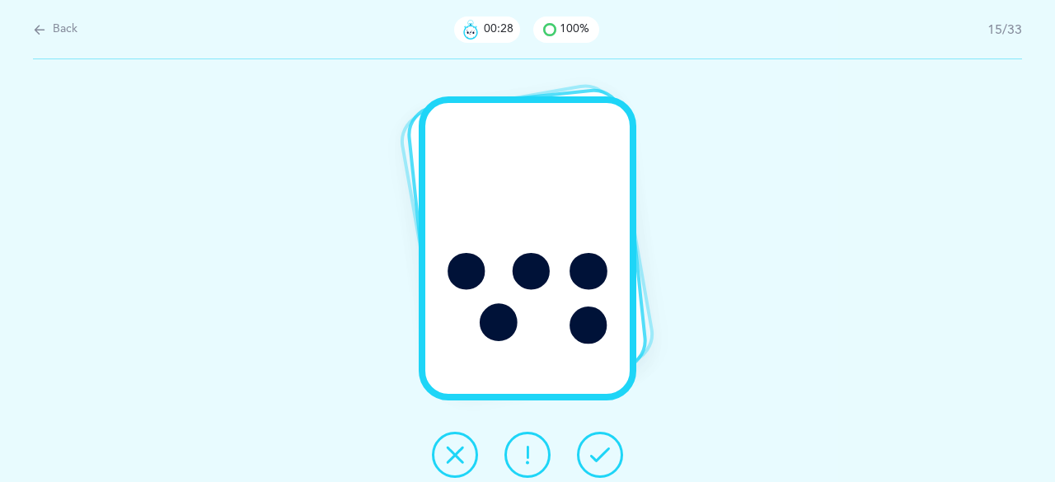
click at [609, 457] on icon at bounding box center [600, 455] width 20 height 20
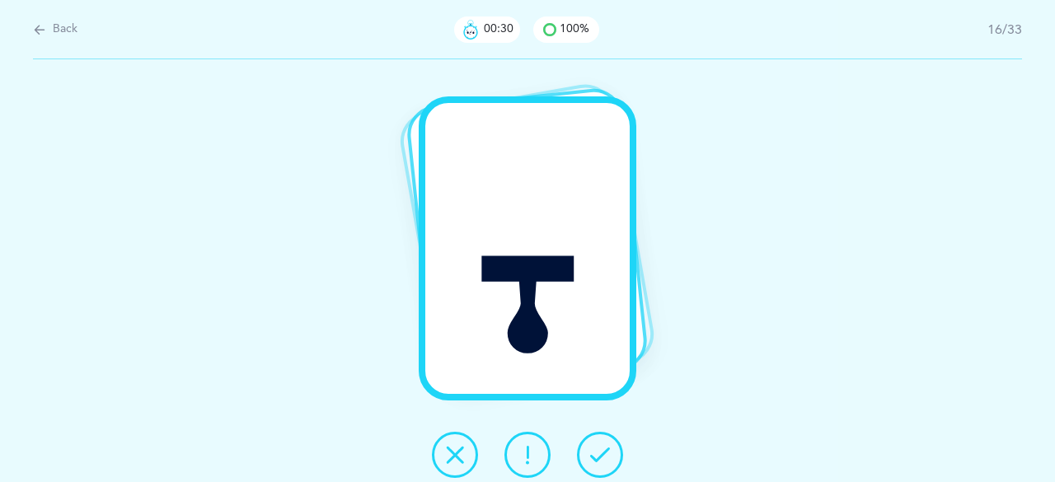
click at [609, 457] on icon at bounding box center [600, 455] width 20 height 20
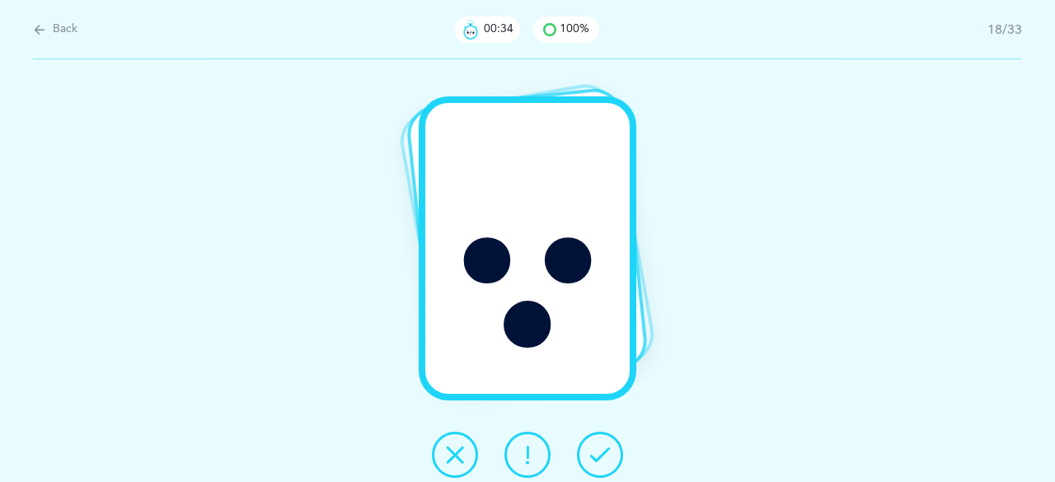
click at [609, 457] on icon at bounding box center [600, 455] width 20 height 20
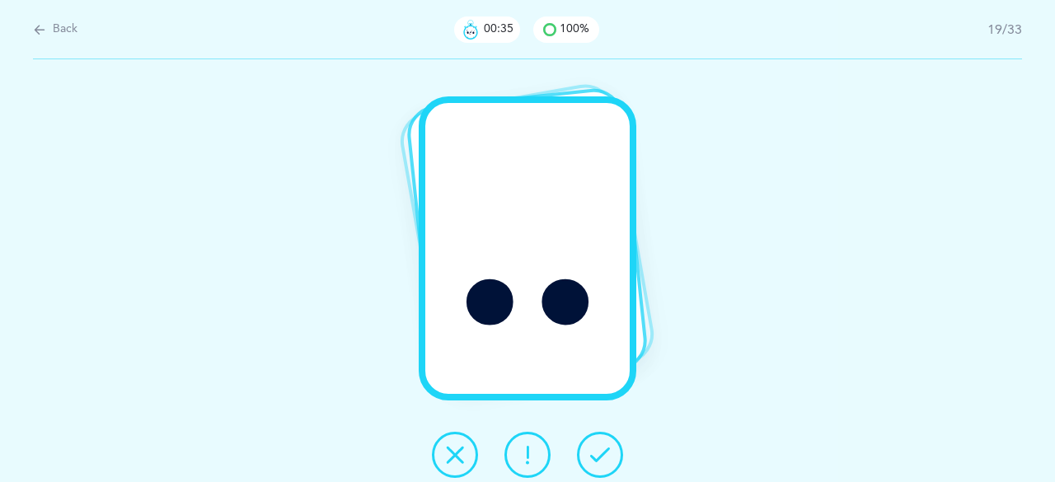
click at [609, 457] on icon at bounding box center [600, 455] width 20 height 20
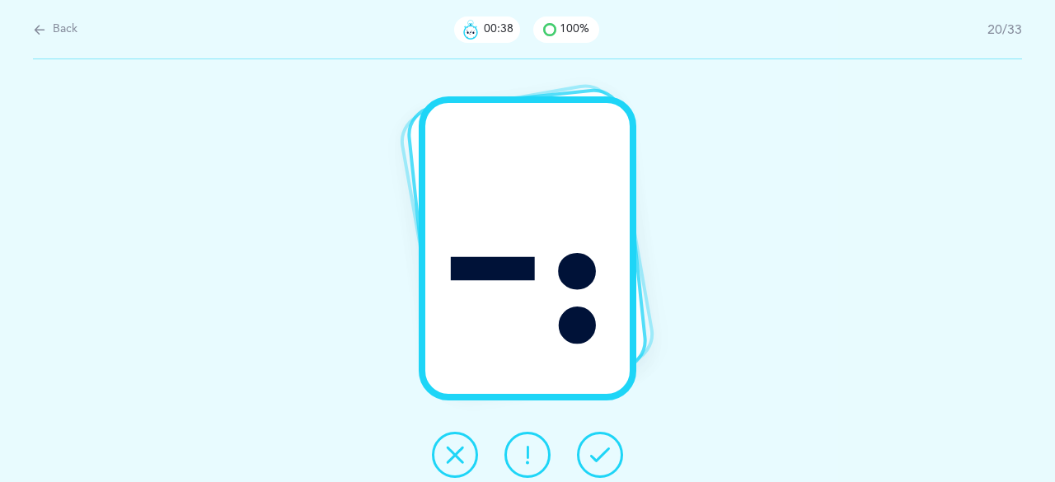
click at [609, 457] on icon at bounding box center [600, 455] width 20 height 20
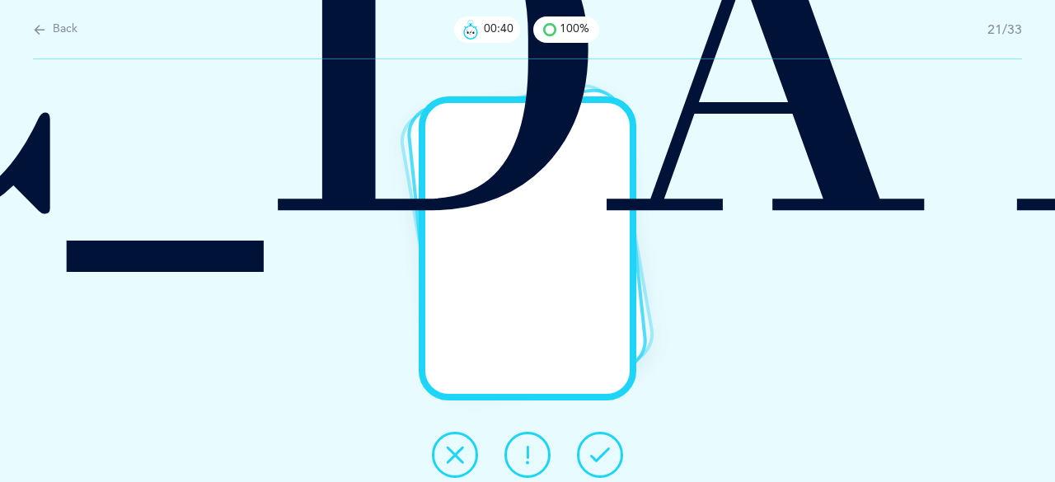
click at [609, 457] on icon at bounding box center [600, 455] width 20 height 20
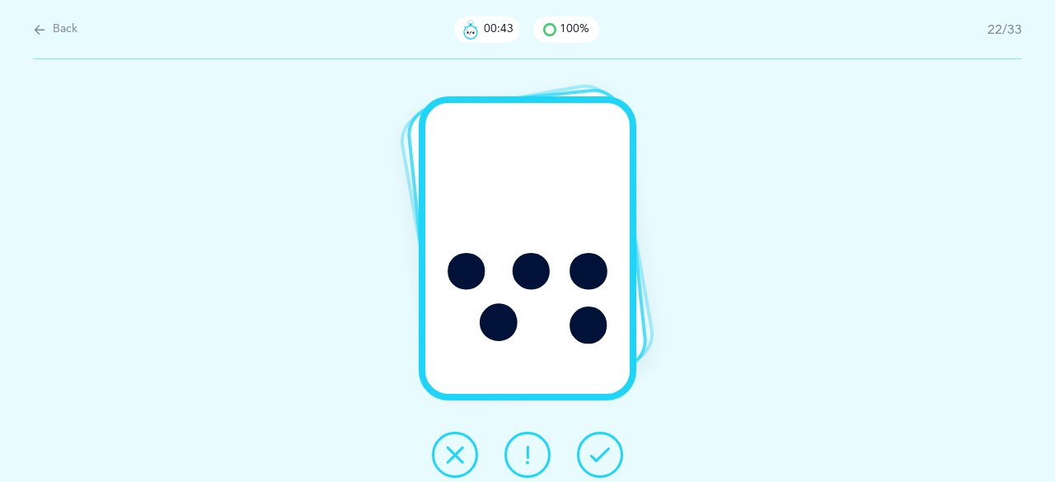
click at [609, 457] on icon at bounding box center [600, 455] width 20 height 20
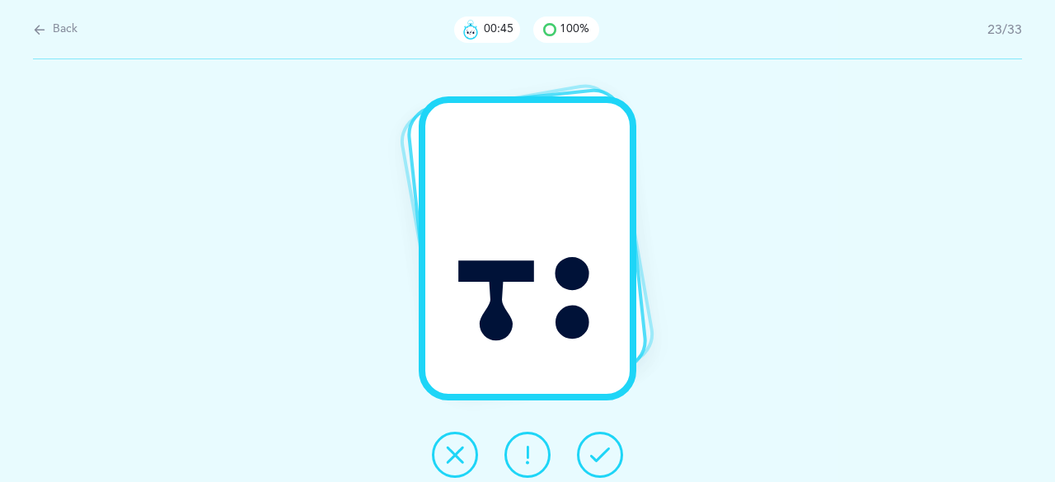
click at [609, 457] on icon at bounding box center [600, 455] width 20 height 20
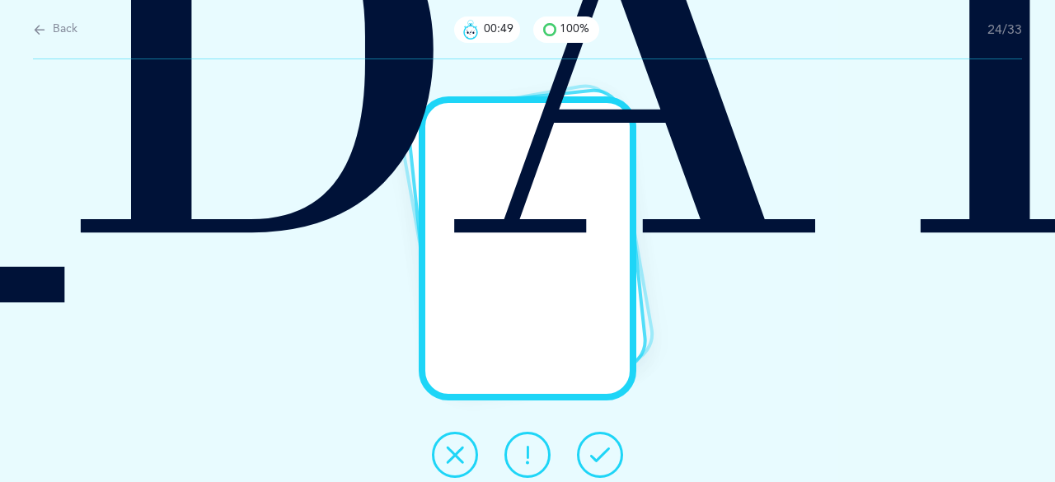
click at [609, 458] on icon at bounding box center [600, 455] width 20 height 20
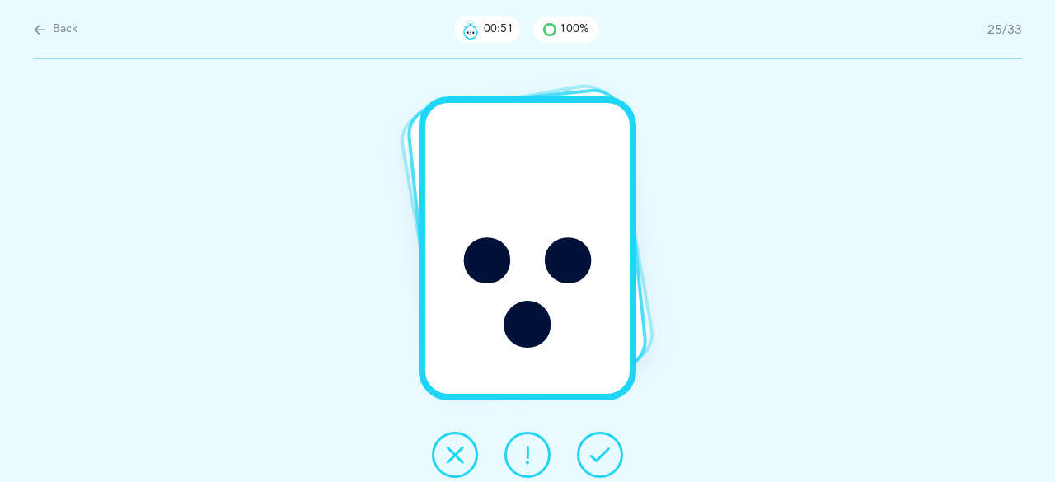
click at [608, 462] on icon at bounding box center [600, 455] width 20 height 20
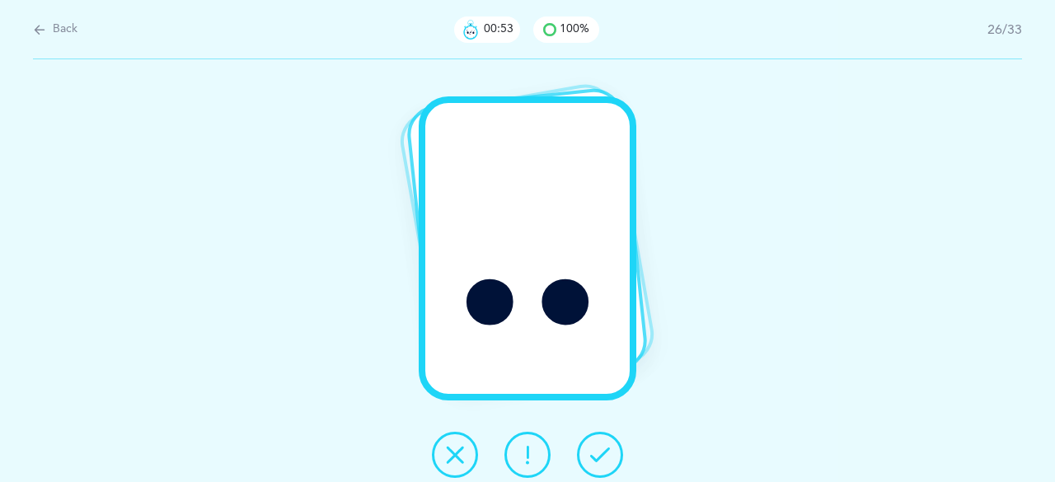
click at [608, 464] on icon at bounding box center [600, 455] width 20 height 20
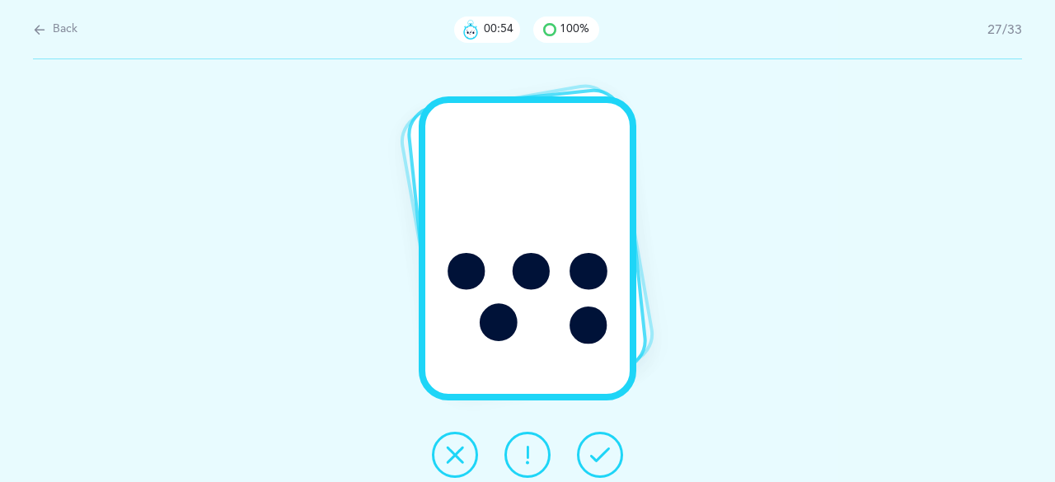
click at [608, 464] on icon at bounding box center [600, 455] width 20 height 20
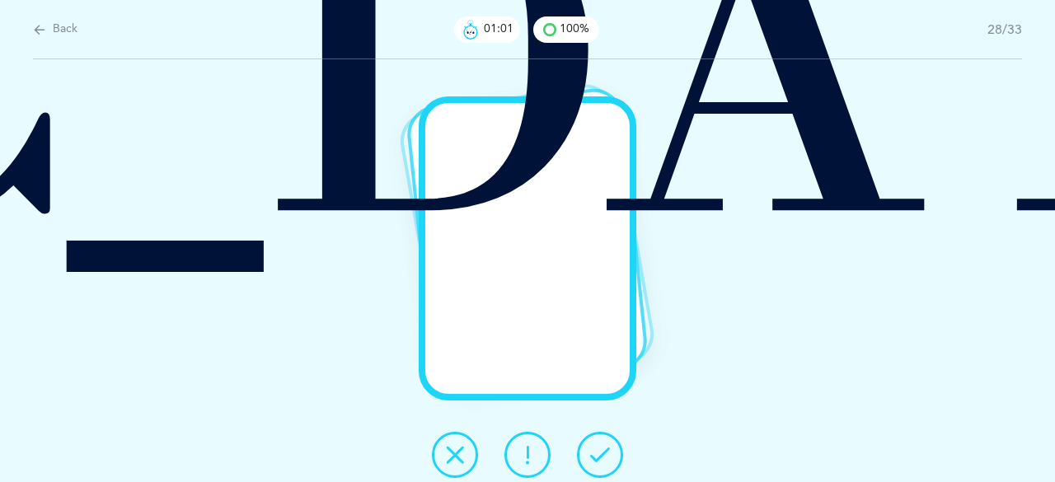
click at [594, 454] on icon at bounding box center [600, 455] width 20 height 20
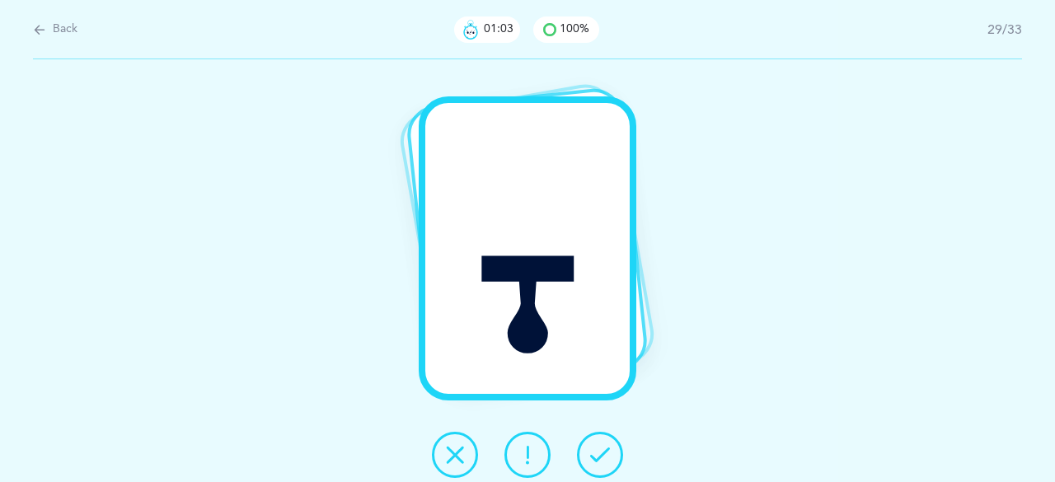
click at [593, 454] on icon at bounding box center [600, 455] width 20 height 20
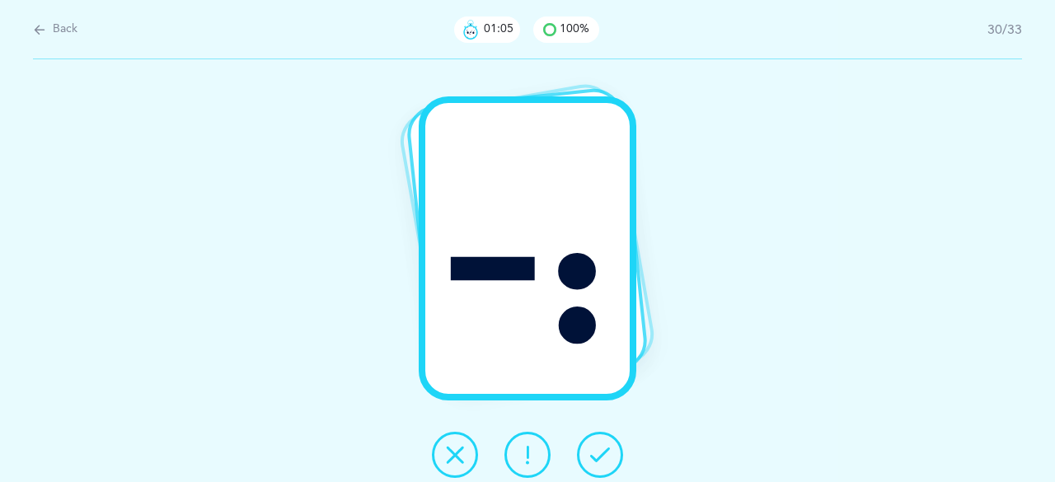
click at [593, 454] on icon at bounding box center [600, 455] width 20 height 20
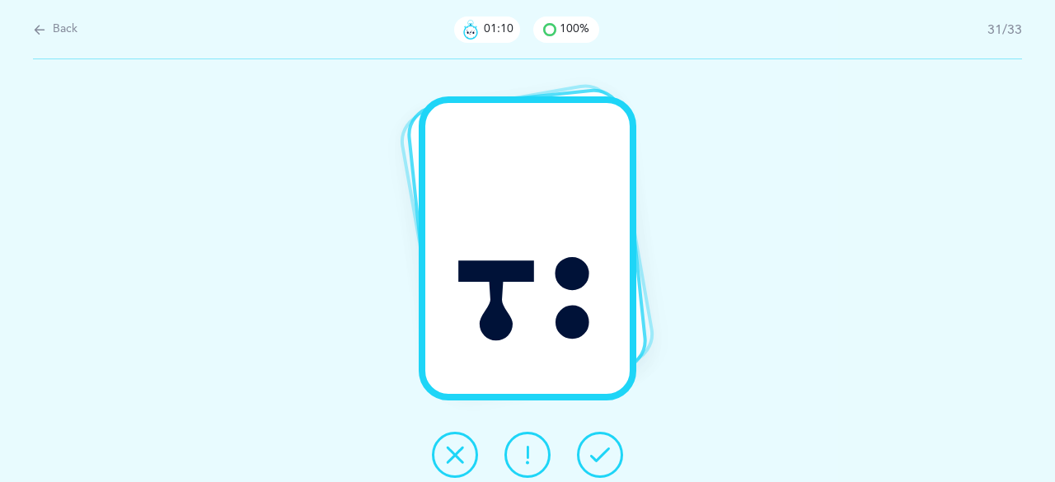
click at [593, 454] on icon at bounding box center [600, 455] width 20 height 20
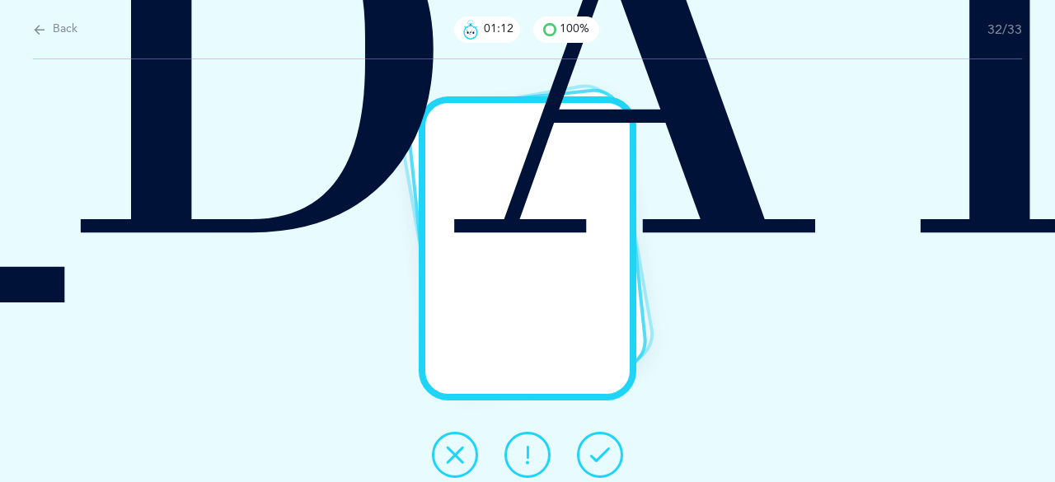
click at [593, 454] on icon at bounding box center [600, 455] width 20 height 20
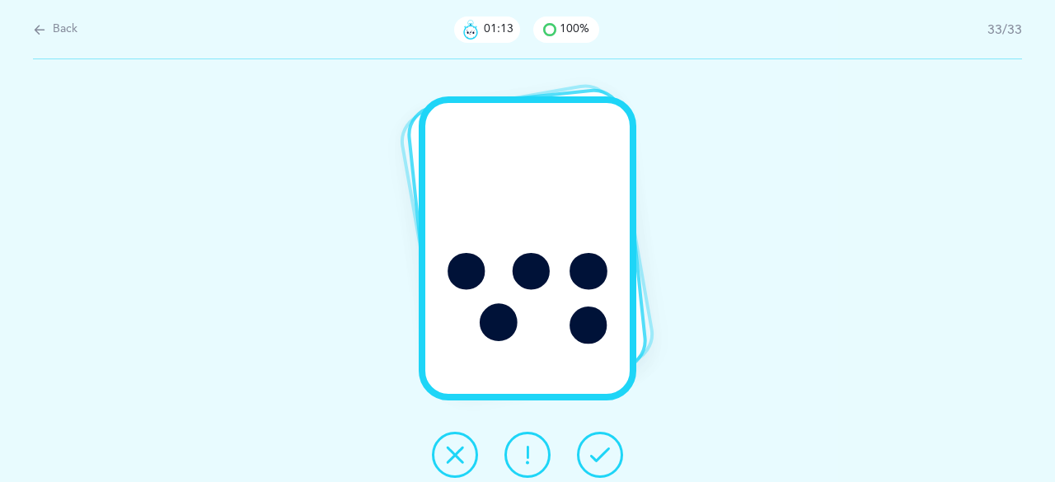
click at [593, 454] on icon at bounding box center [600, 455] width 20 height 20
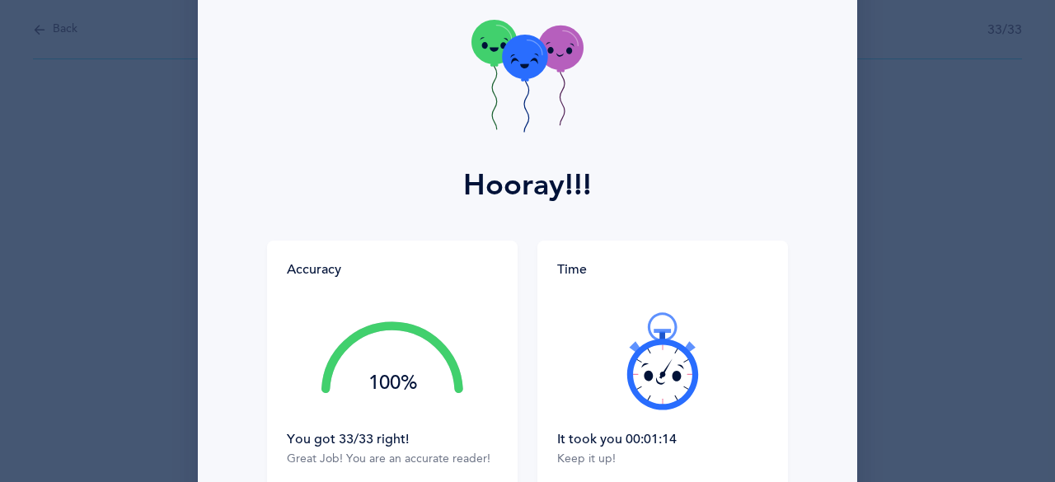
scroll to position [243, 0]
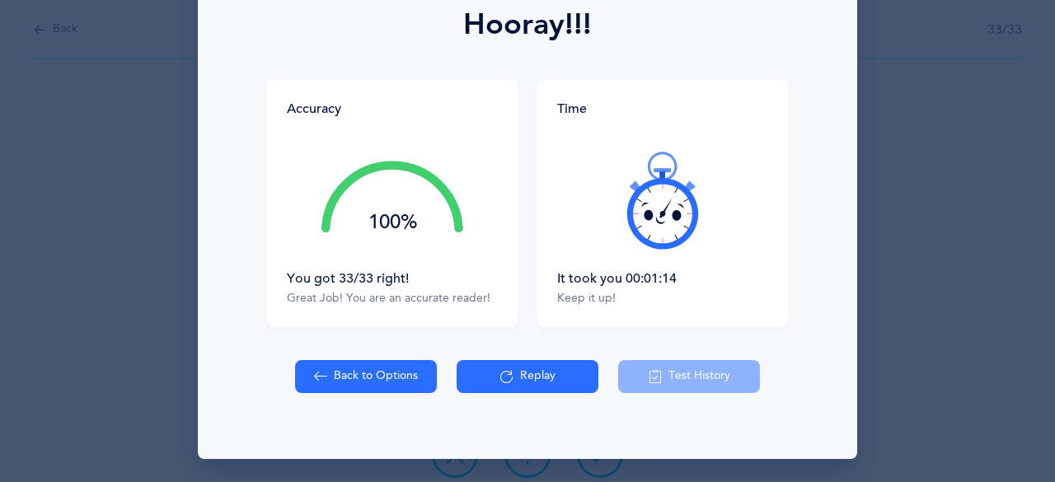
click at [507, 371] on icon at bounding box center [506, 377] width 13 height 18
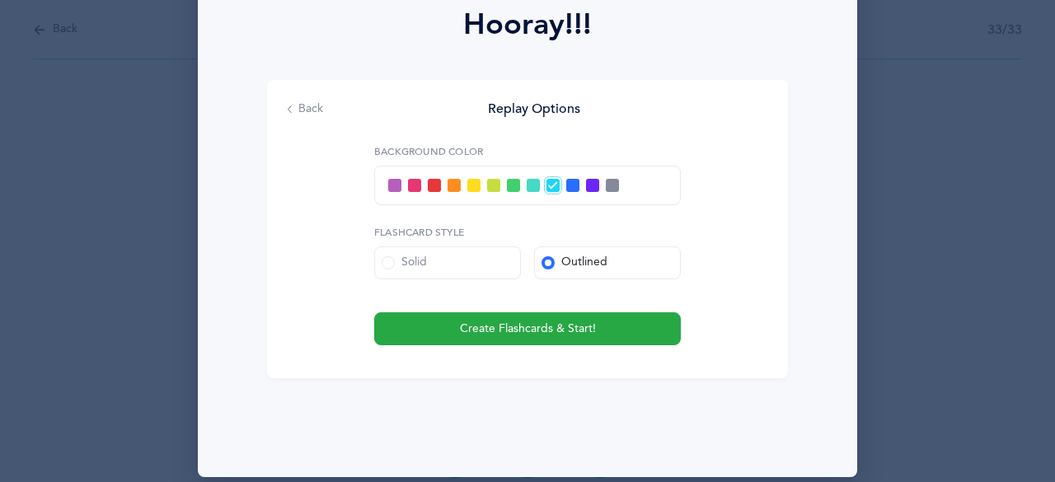
click at [507, 188] on span at bounding box center [513, 185] width 13 height 13
click at [0, 0] on input "checkbox" at bounding box center [0, 0] width 0 height 0
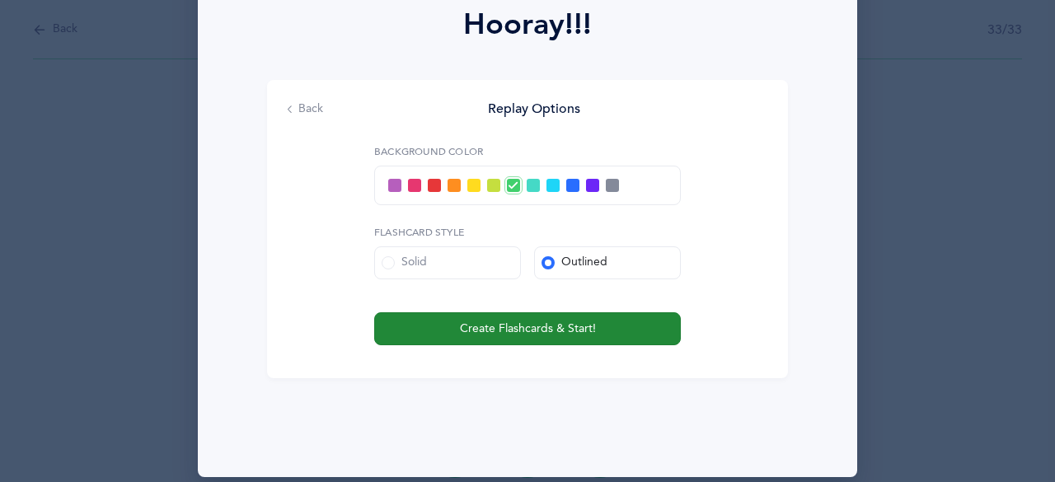
click at [535, 334] on span "Create Flashcards & Start!" at bounding box center [528, 329] width 136 height 17
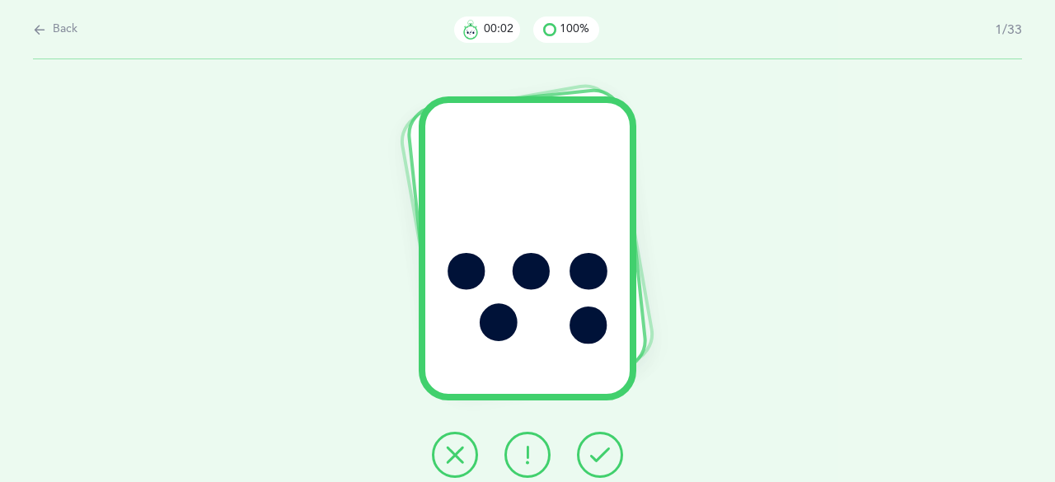
click at [609, 453] on icon at bounding box center [600, 455] width 20 height 20
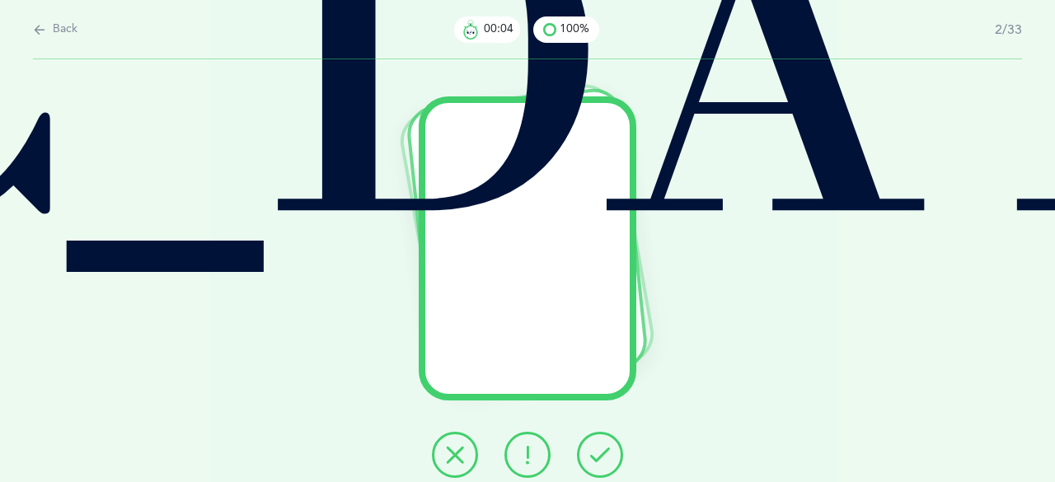
click at [609, 453] on icon at bounding box center [600, 455] width 20 height 20
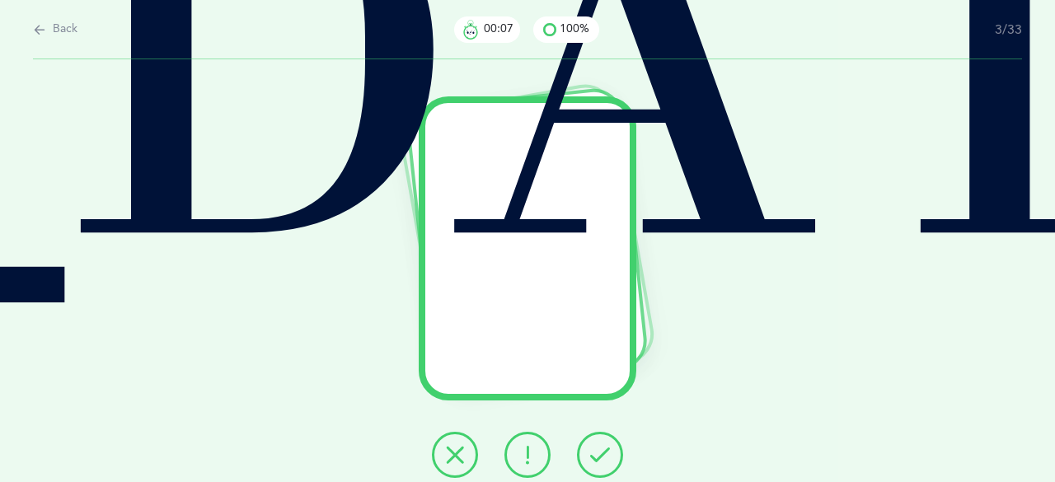
click at [609, 453] on icon at bounding box center [600, 455] width 20 height 20
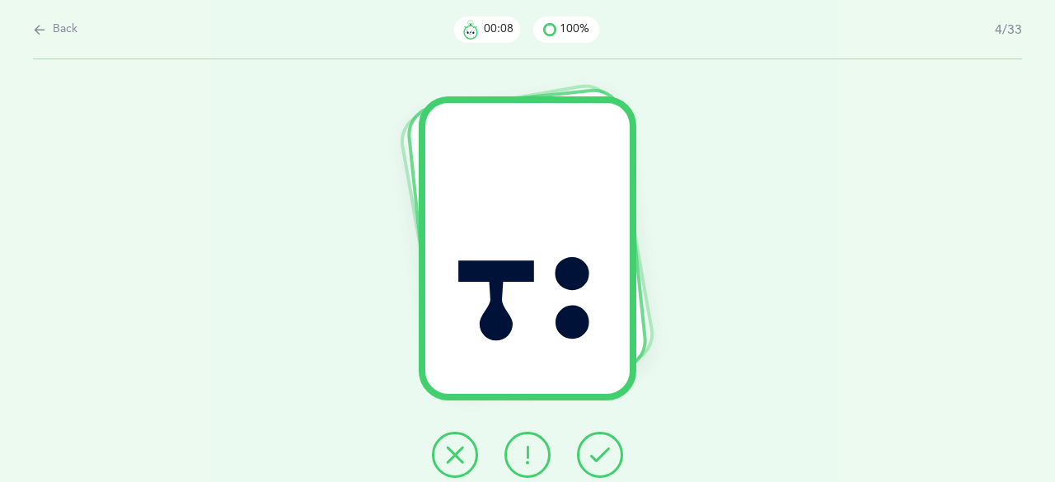
click at [609, 453] on icon at bounding box center [600, 455] width 20 height 20
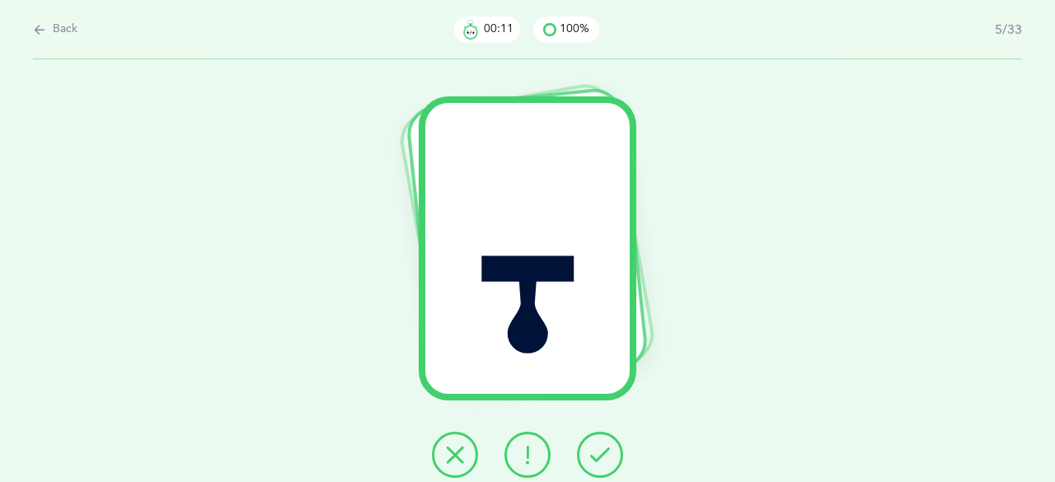
click at [609, 453] on icon at bounding box center [600, 455] width 20 height 20
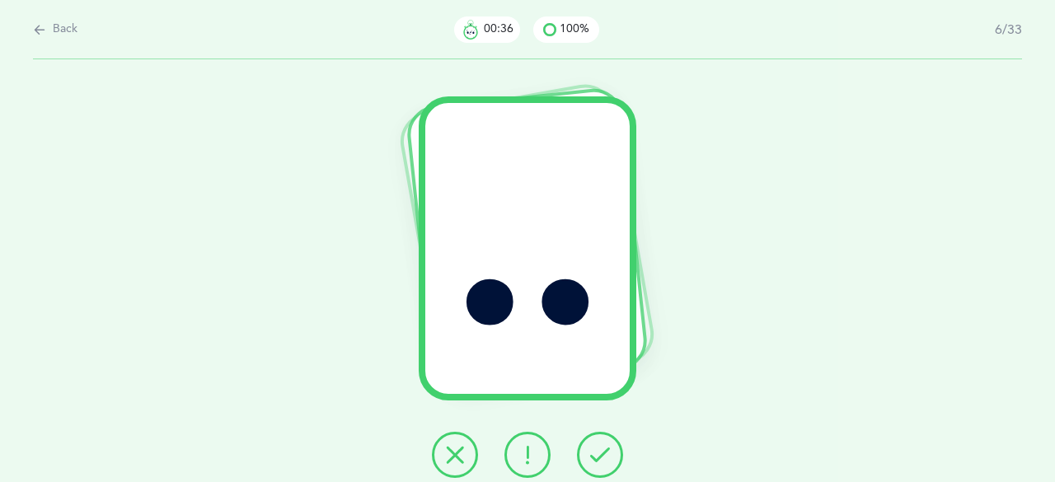
click at [593, 453] on icon at bounding box center [600, 455] width 20 height 20
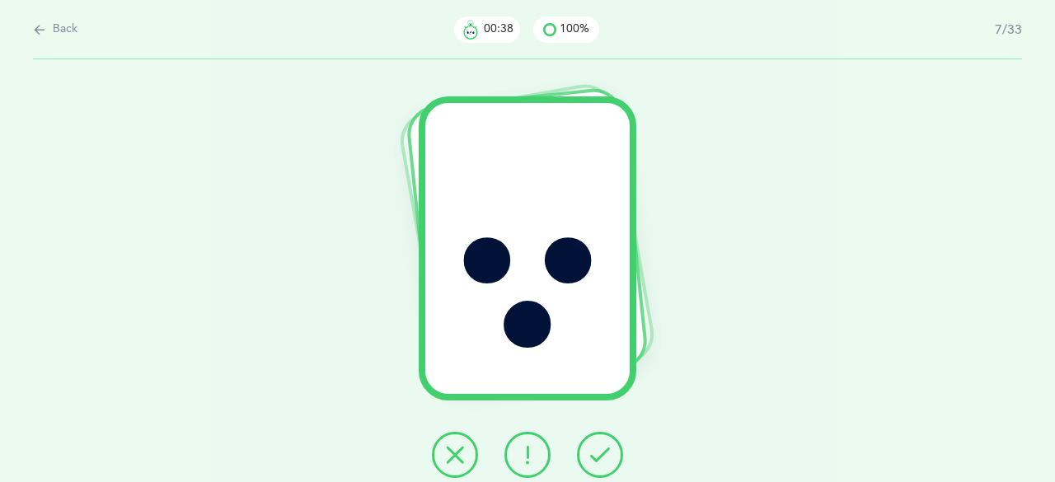
click at [593, 453] on icon at bounding box center [600, 455] width 20 height 20
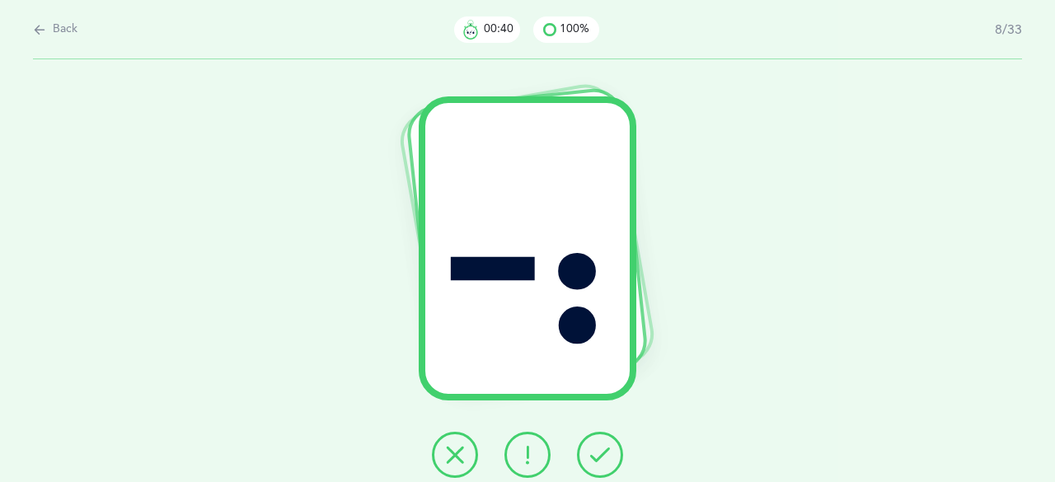
click at [593, 453] on icon at bounding box center [600, 455] width 20 height 20
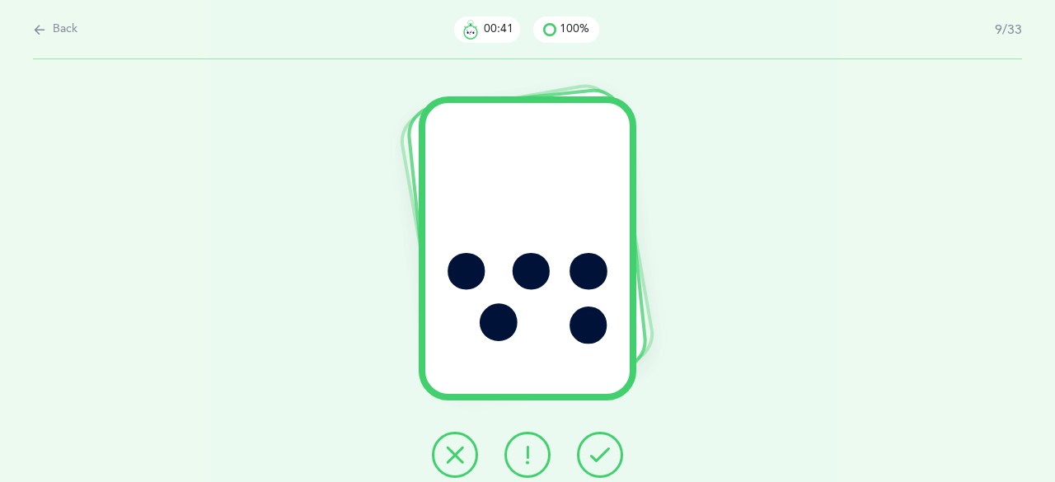
click at [593, 453] on icon at bounding box center [600, 455] width 20 height 20
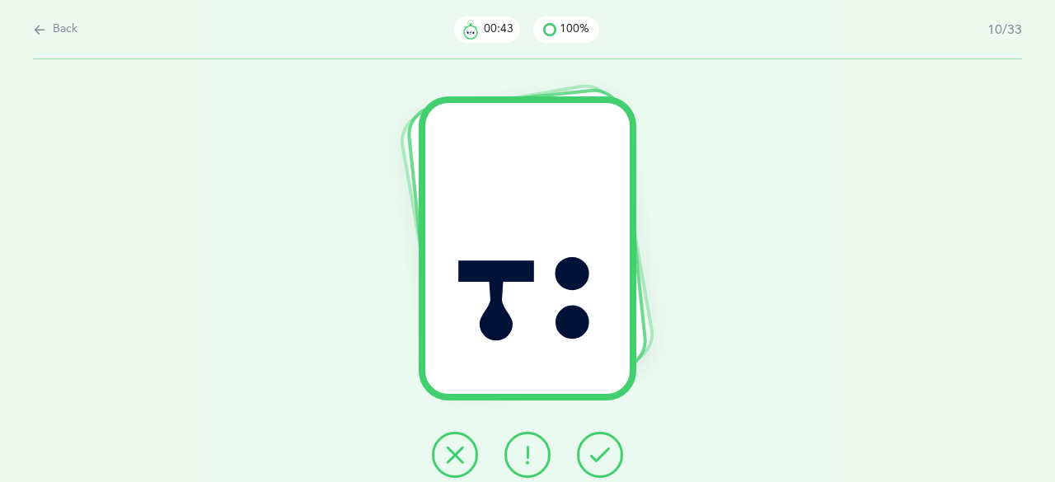
click at [593, 453] on icon at bounding box center [600, 455] width 20 height 20
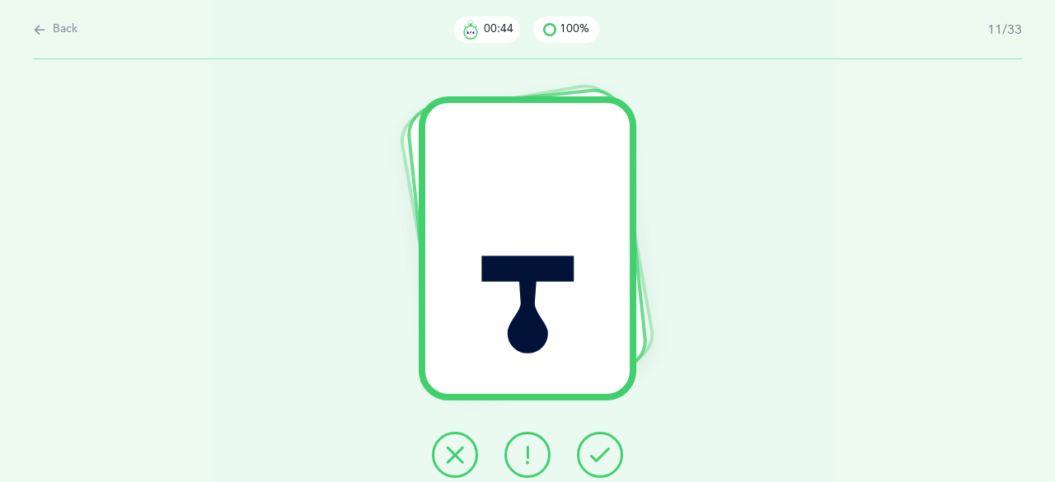
click at [593, 453] on icon at bounding box center [600, 455] width 20 height 20
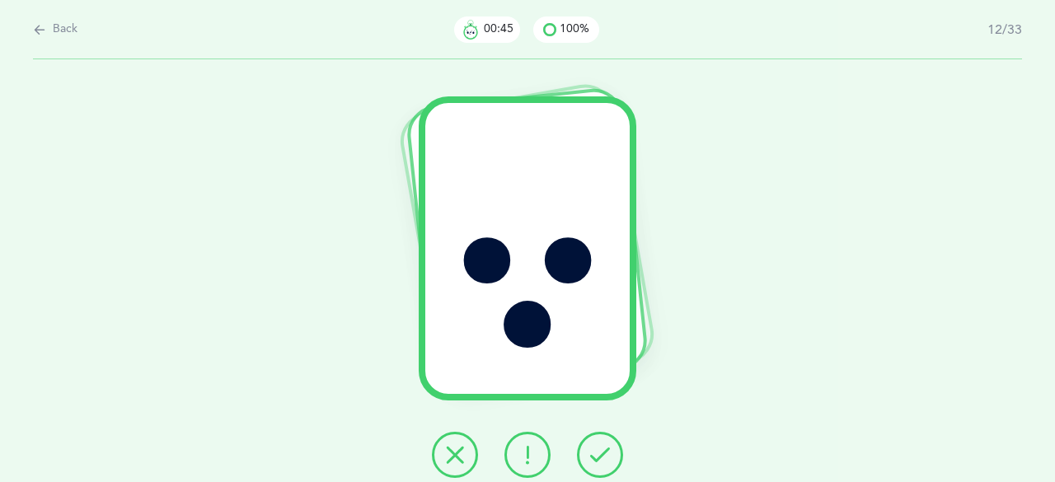
click at [593, 453] on icon at bounding box center [600, 455] width 20 height 20
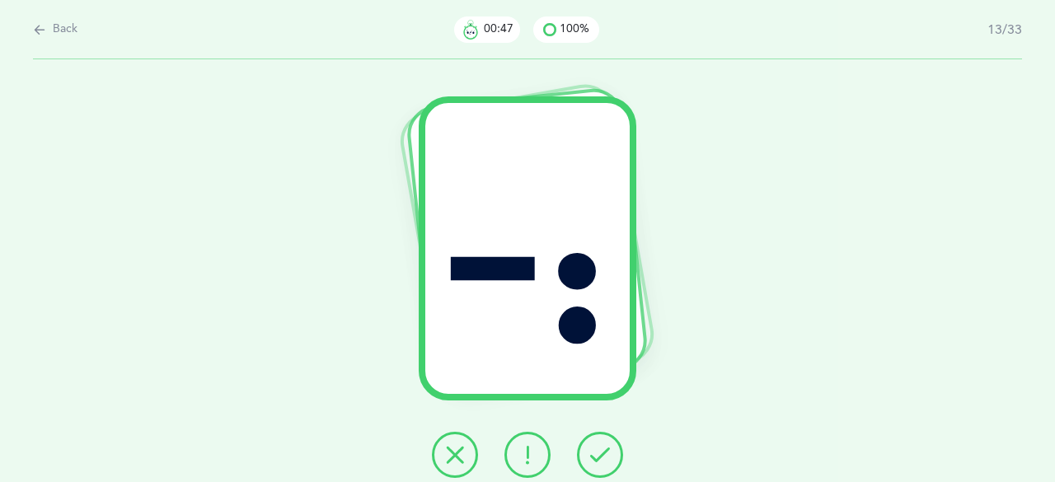
click at [593, 453] on icon at bounding box center [600, 455] width 20 height 20
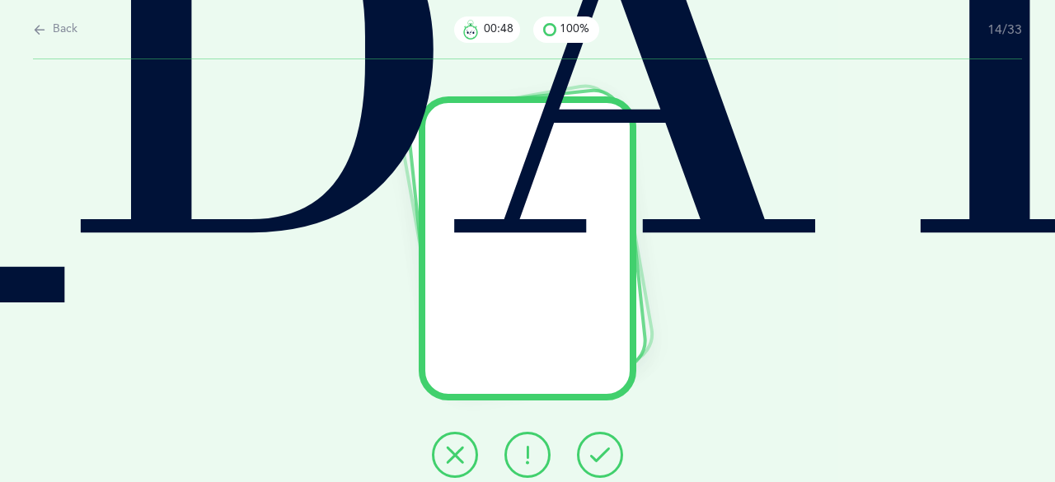
click at [593, 453] on icon at bounding box center [600, 455] width 20 height 20
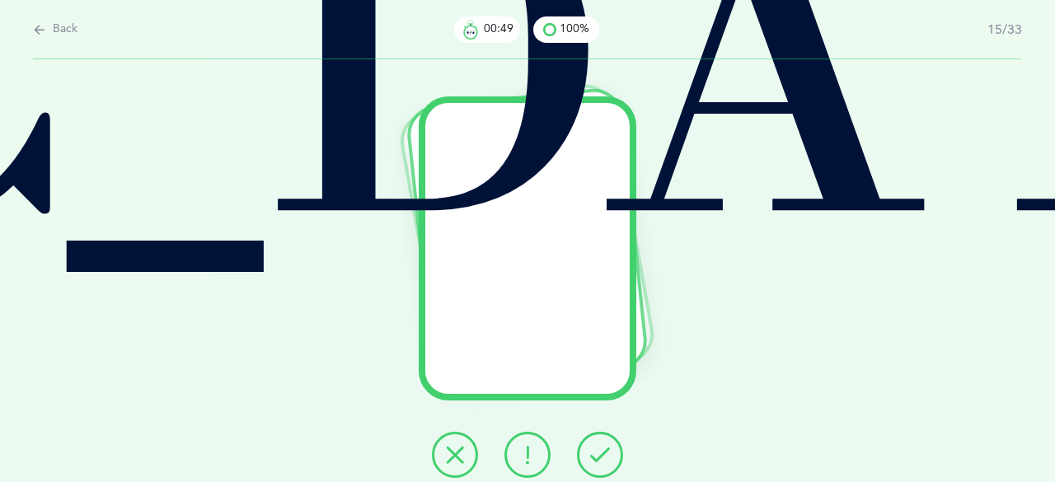
click at [593, 453] on icon at bounding box center [600, 455] width 20 height 20
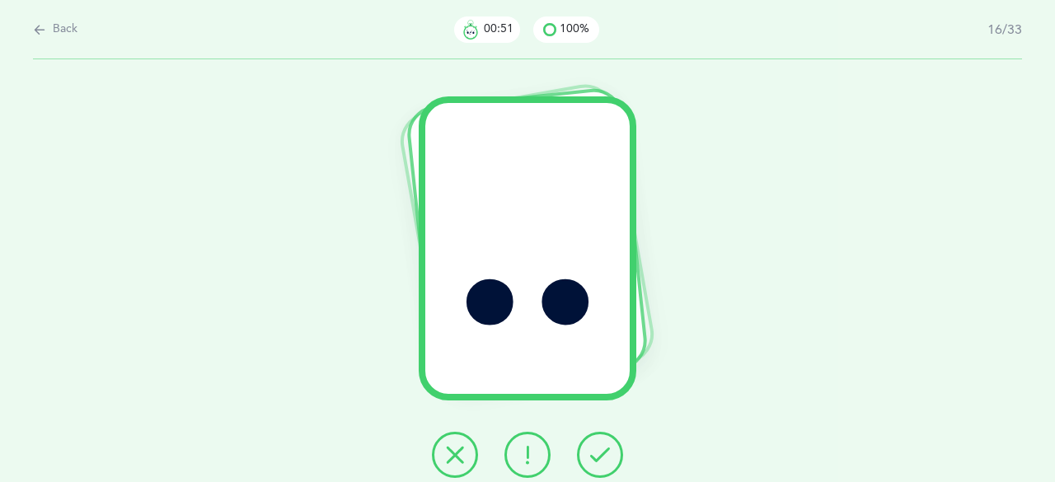
click at [593, 453] on icon at bounding box center [600, 455] width 20 height 20
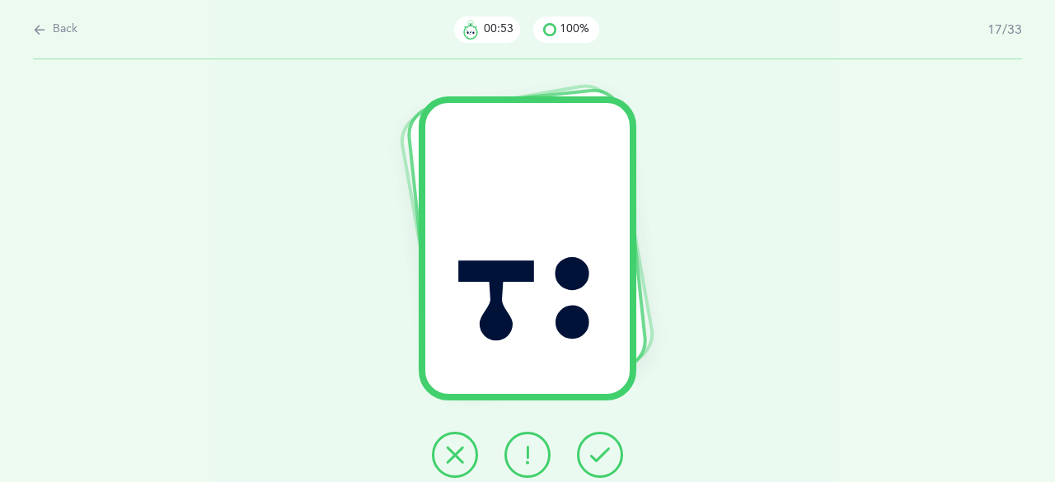
click at [593, 453] on icon at bounding box center [600, 455] width 20 height 20
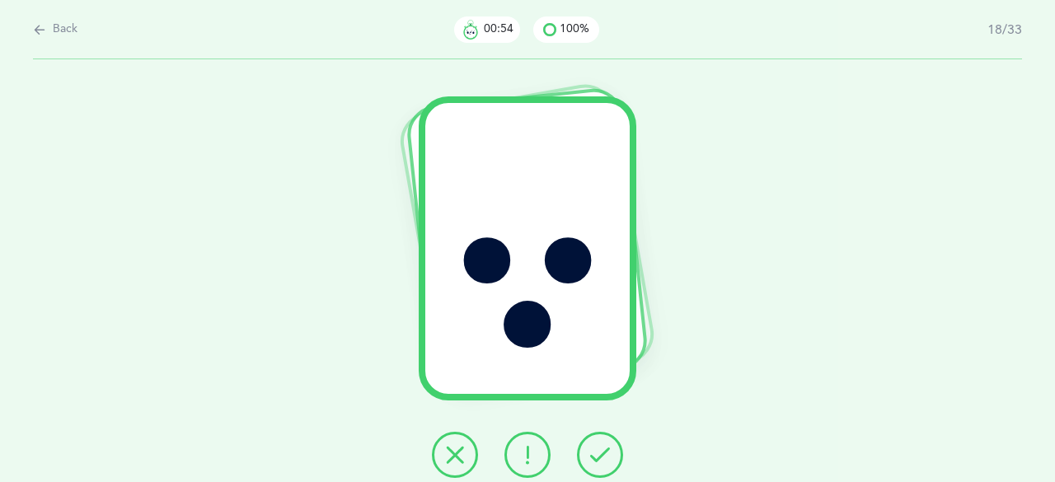
click at [593, 453] on icon at bounding box center [600, 455] width 20 height 20
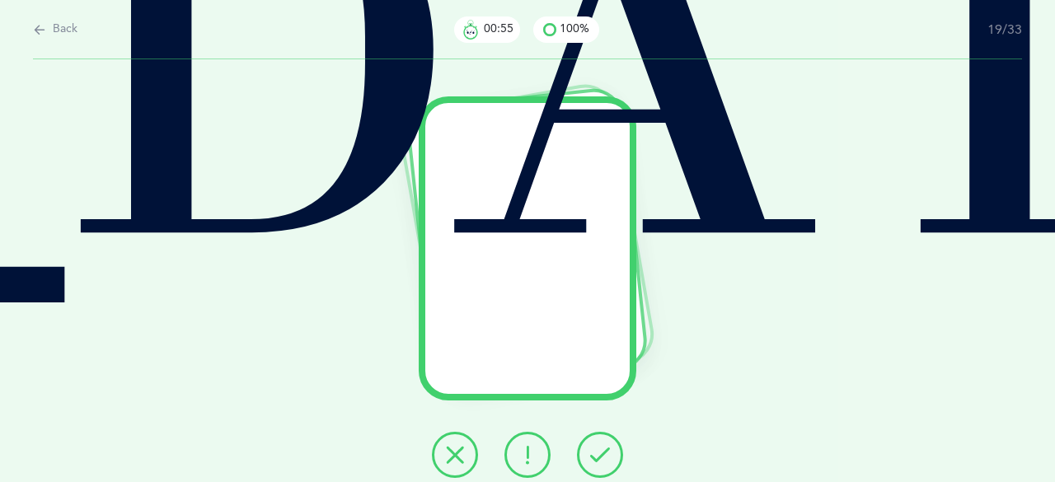
click at [593, 453] on icon at bounding box center [600, 455] width 20 height 20
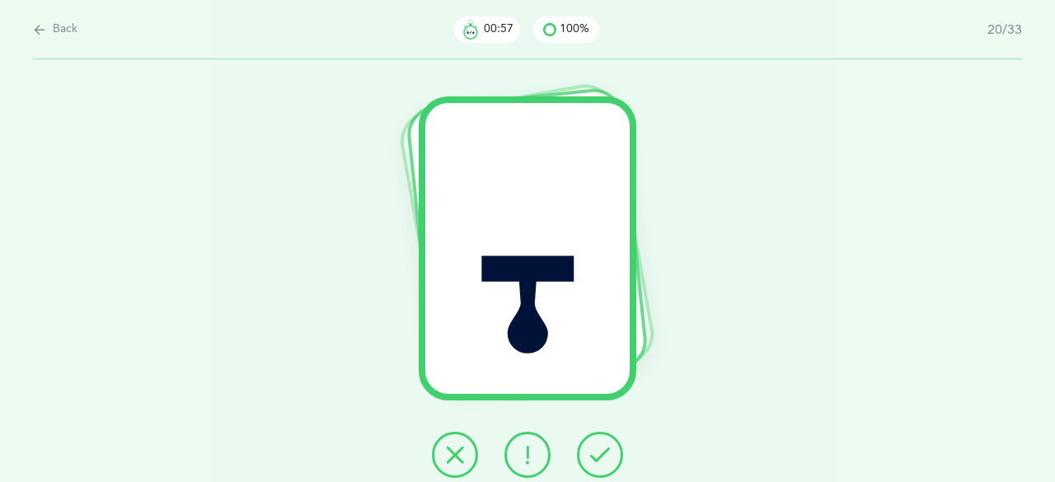
click at [593, 453] on icon at bounding box center [600, 455] width 20 height 20
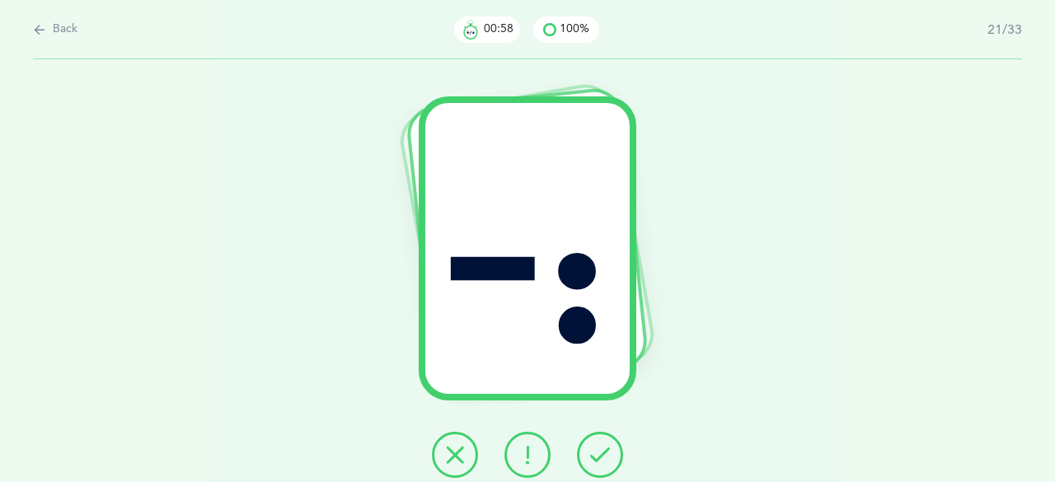
click at [593, 453] on icon at bounding box center [600, 455] width 20 height 20
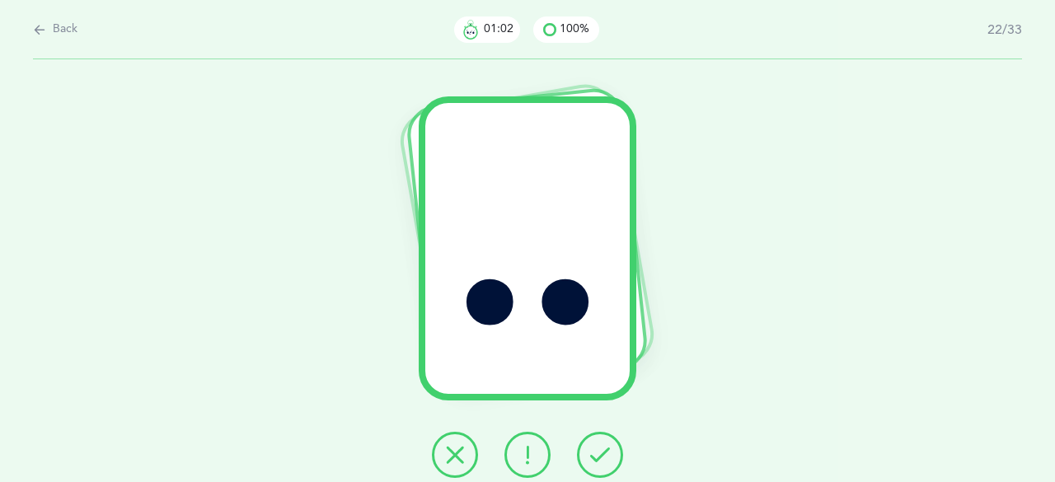
click at [593, 453] on icon at bounding box center [600, 455] width 20 height 20
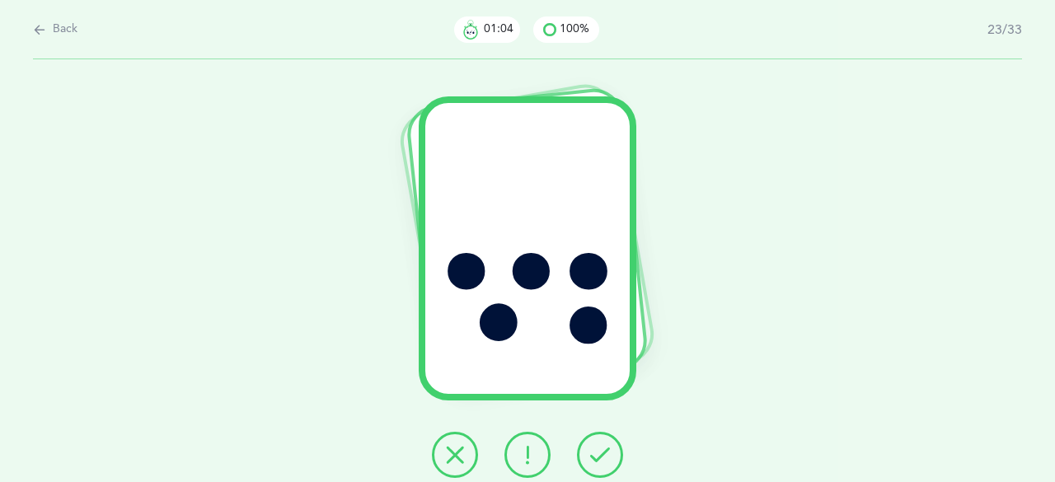
click at [593, 453] on icon at bounding box center [600, 455] width 20 height 20
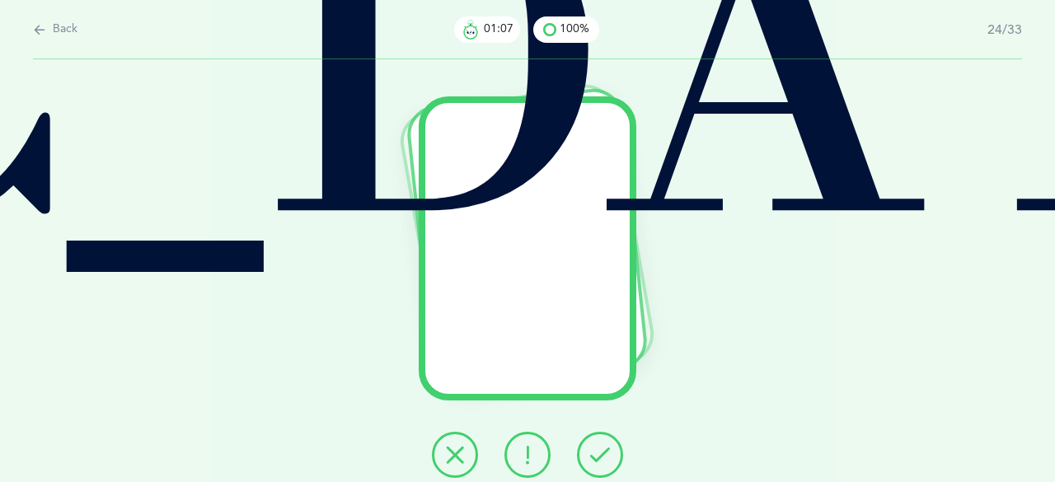
click at [593, 453] on icon at bounding box center [600, 455] width 20 height 20
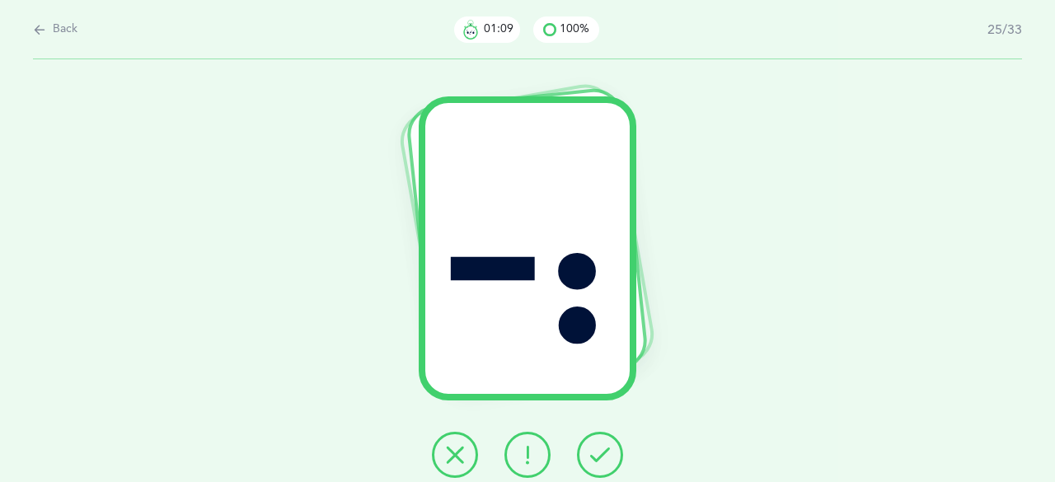
click at [593, 453] on icon at bounding box center [600, 455] width 20 height 20
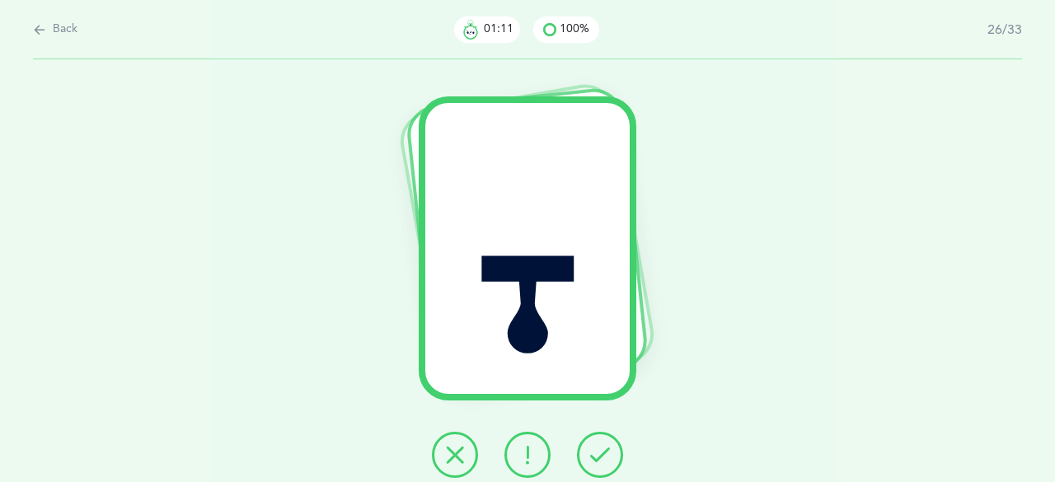
click at [593, 453] on icon at bounding box center [600, 455] width 20 height 20
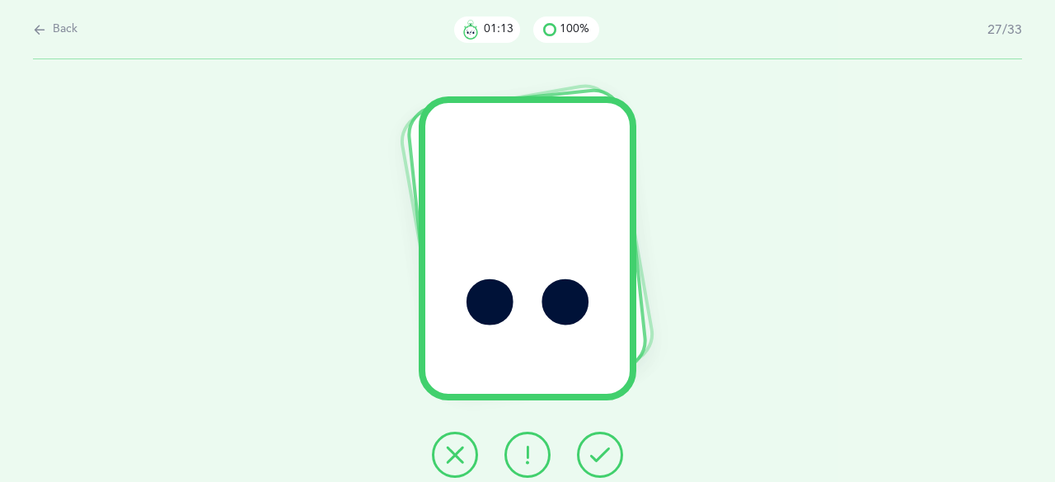
click at [593, 453] on icon at bounding box center [600, 455] width 20 height 20
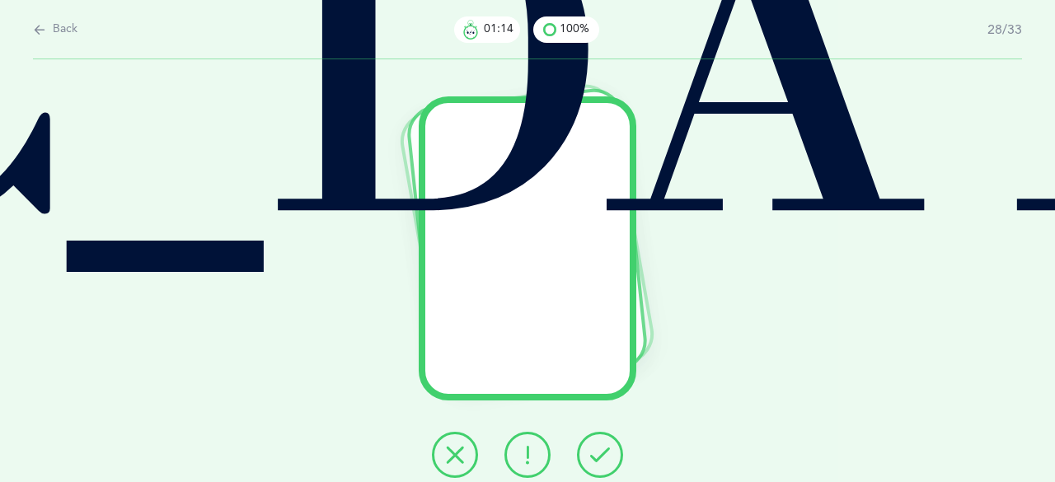
click at [593, 453] on icon at bounding box center [600, 455] width 20 height 20
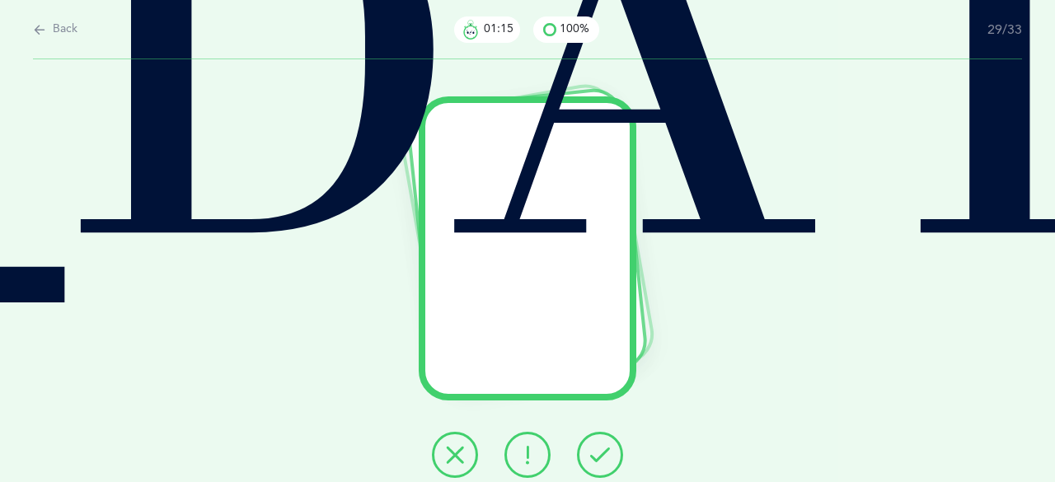
click at [593, 453] on icon at bounding box center [600, 455] width 20 height 20
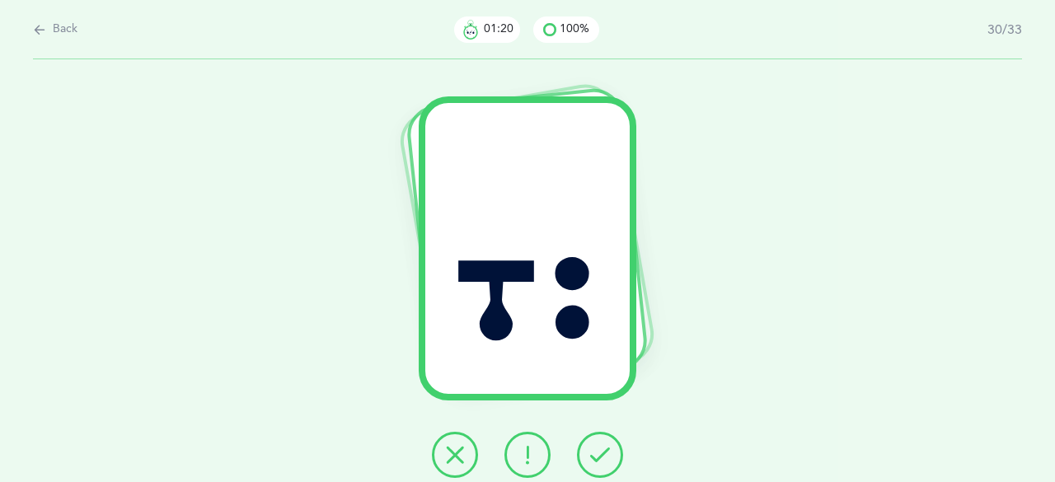
click at [602, 446] on icon at bounding box center [600, 455] width 20 height 20
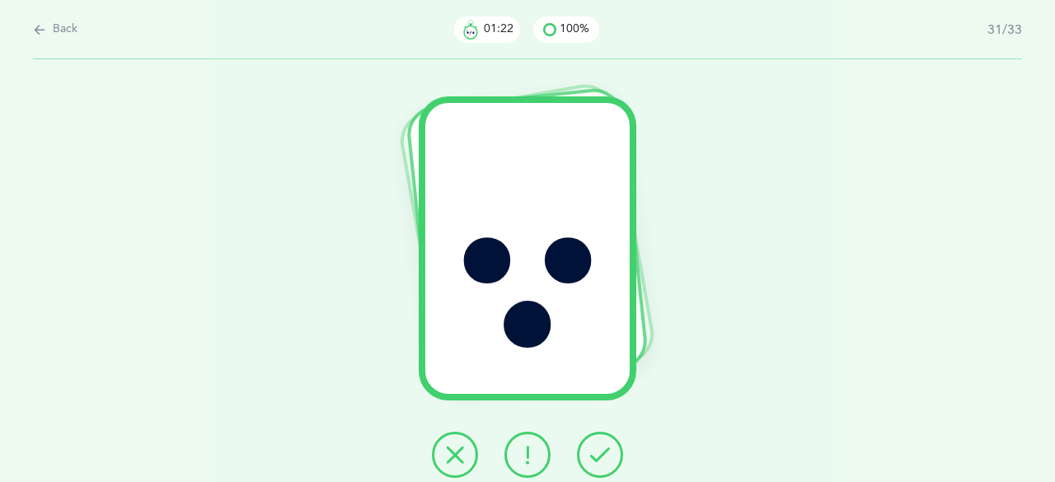
click at [602, 447] on icon at bounding box center [600, 455] width 20 height 20
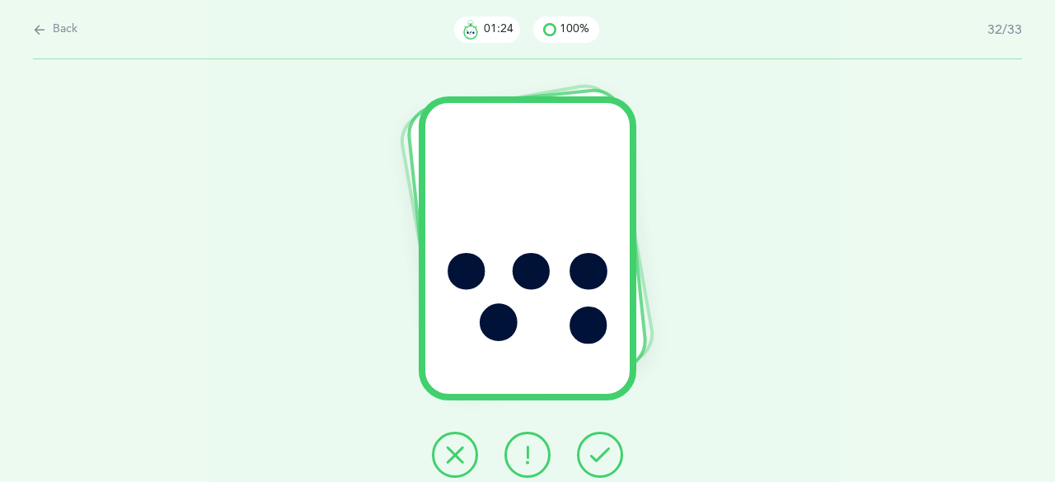
click at [602, 447] on icon at bounding box center [600, 455] width 20 height 20
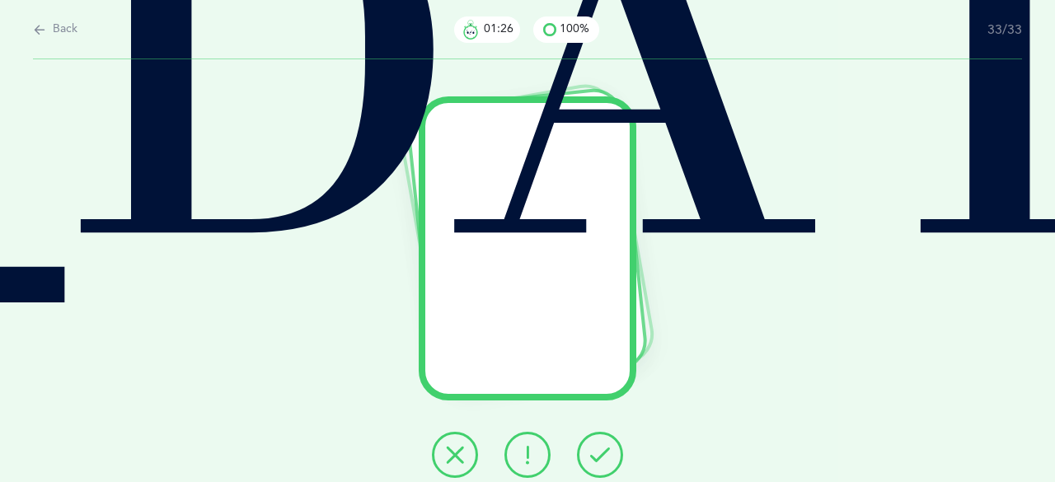
click at [602, 447] on icon at bounding box center [600, 455] width 20 height 20
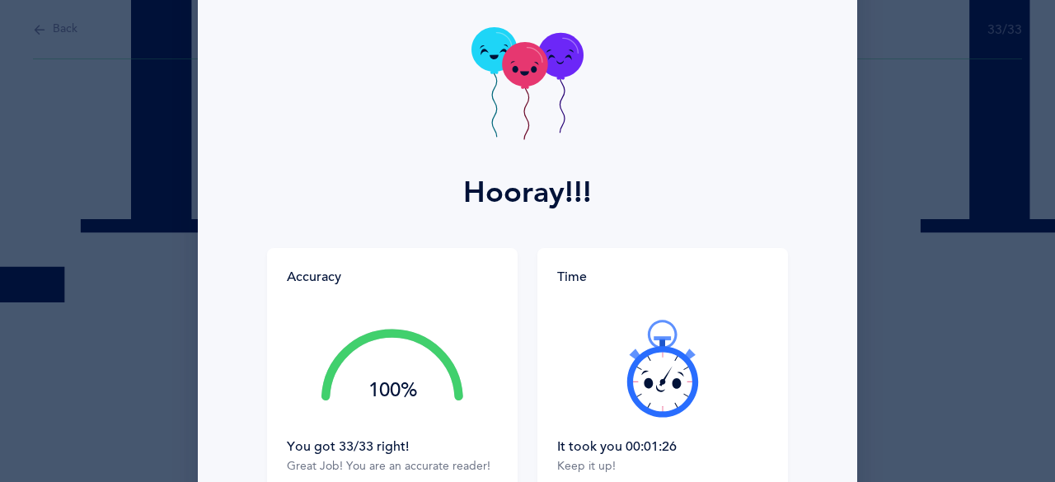
scroll to position [82, 0]
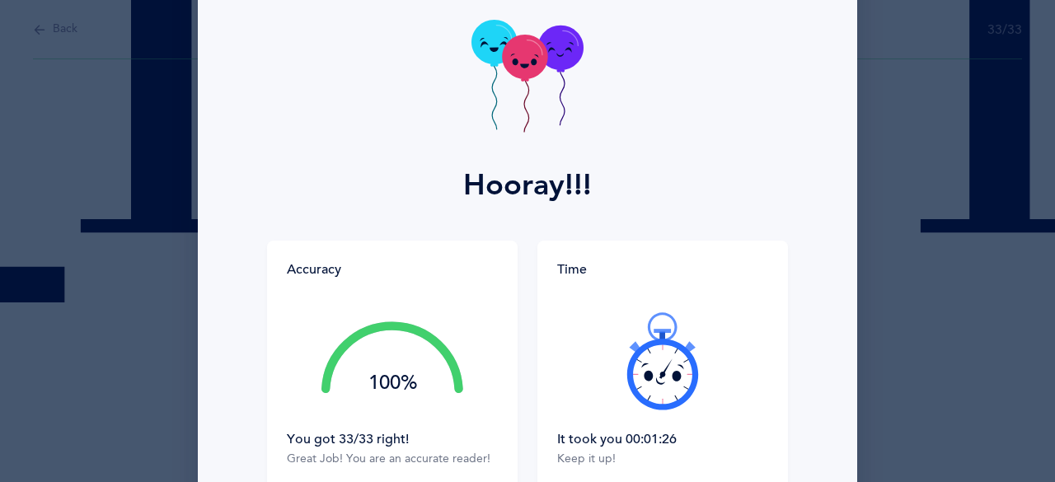
click at [660, 379] on icon at bounding box center [662, 361] width 99 height 99
click at [660, 379] on div at bounding box center [662, 361] width 211 height 138
click at [660, 379] on icon at bounding box center [662, 361] width 99 height 99
click at [660, 379] on div at bounding box center [662, 361] width 211 height 138
click at [660, 379] on icon at bounding box center [662, 361] width 99 height 99
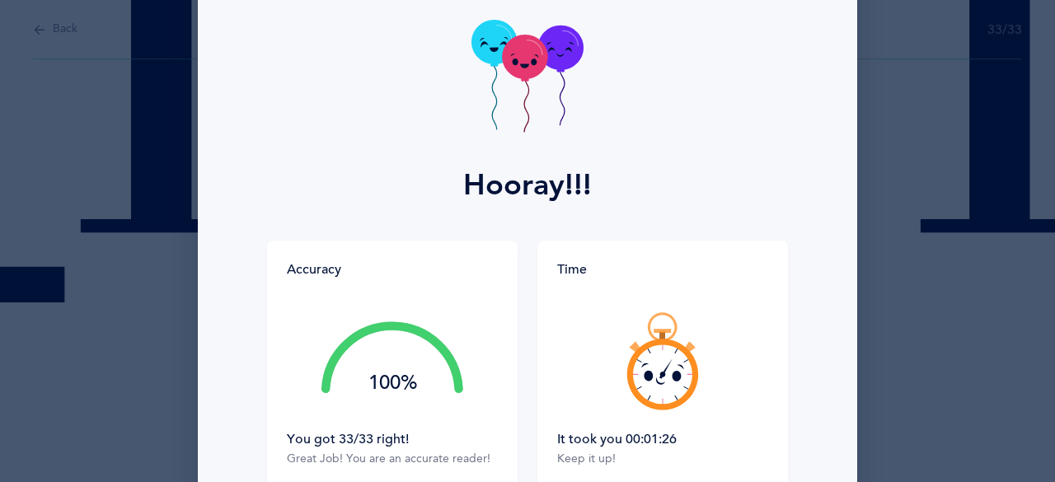
click at [660, 379] on div at bounding box center [662, 361] width 211 height 138
click at [660, 379] on icon at bounding box center [662, 361] width 99 height 99
click at [660, 379] on div at bounding box center [662, 361] width 211 height 138
